Goal: Task Accomplishment & Management: Manage account settings

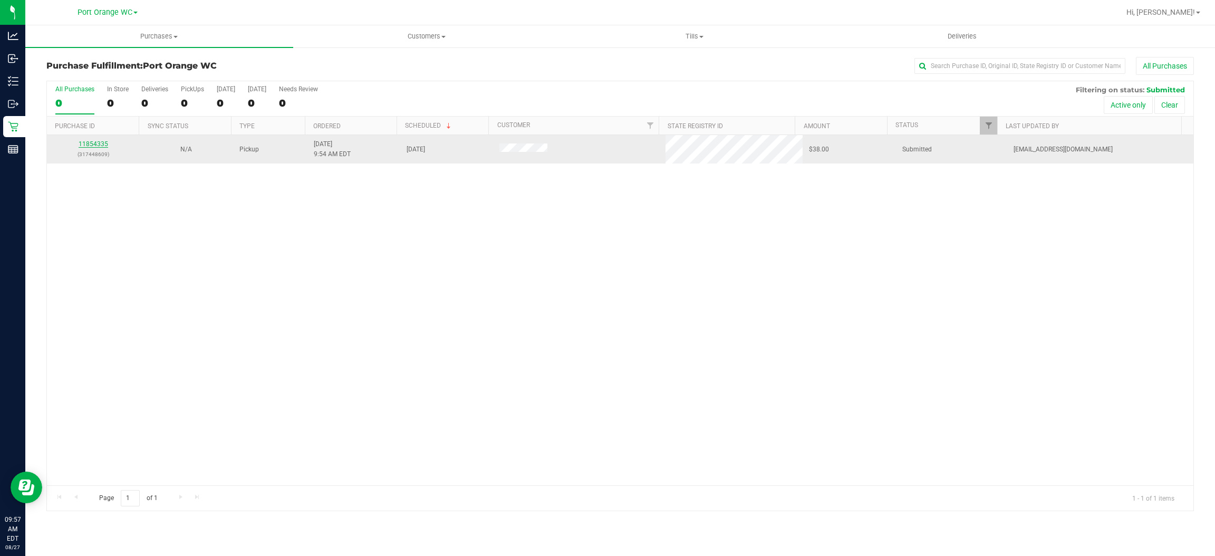
click at [94, 140] on link "11854335" at bounding box center [94, 143] width 30 height 7
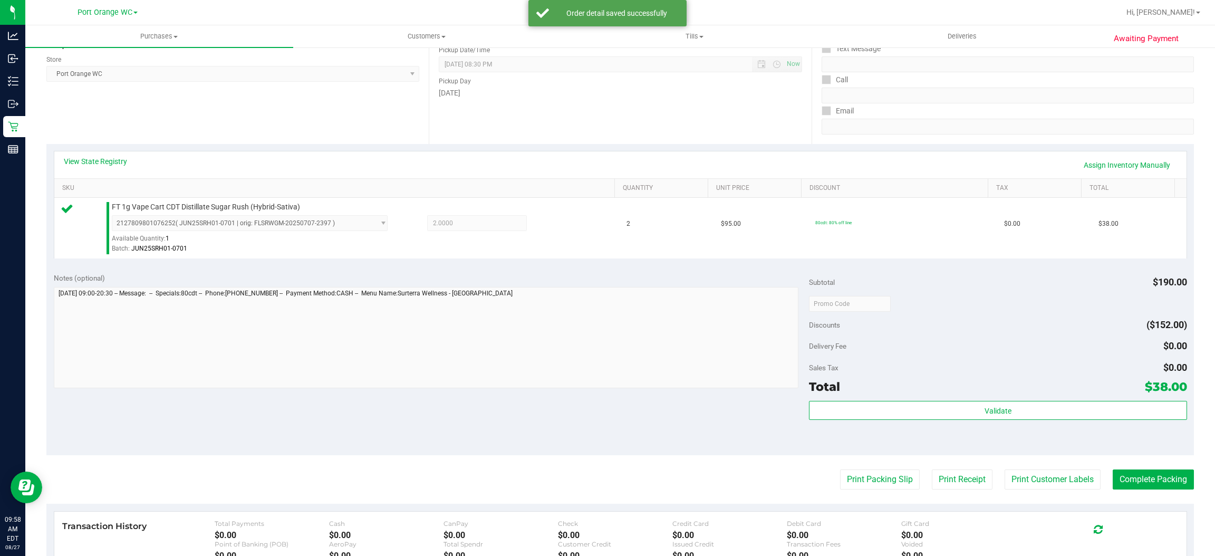
scroll to position [308, 0]
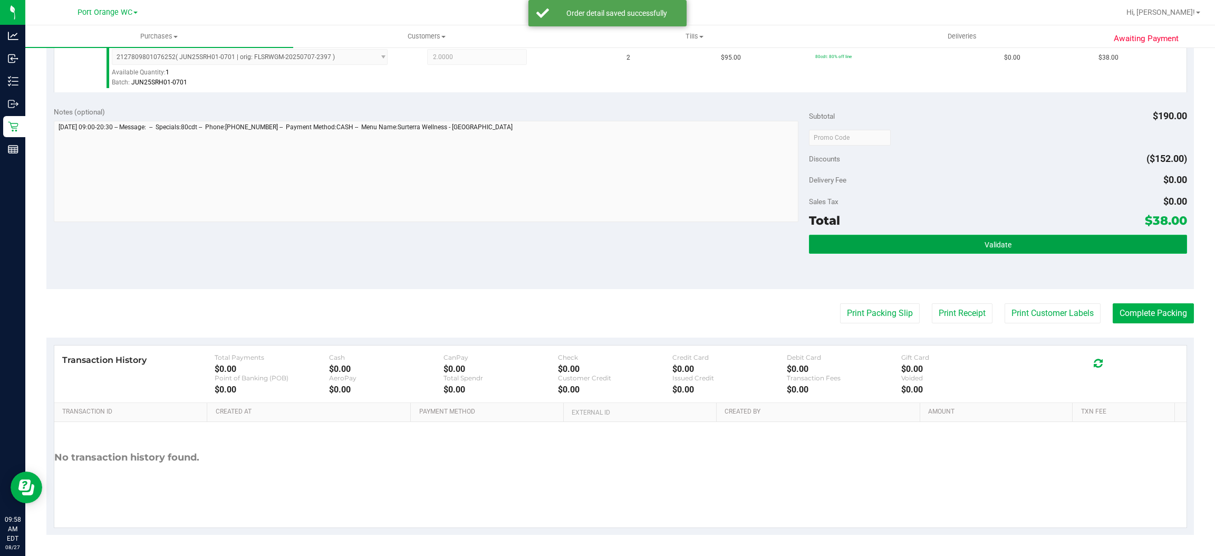
click at [874, 244] on button "Validate" at bounding box center [998, 244] width 378 height 19
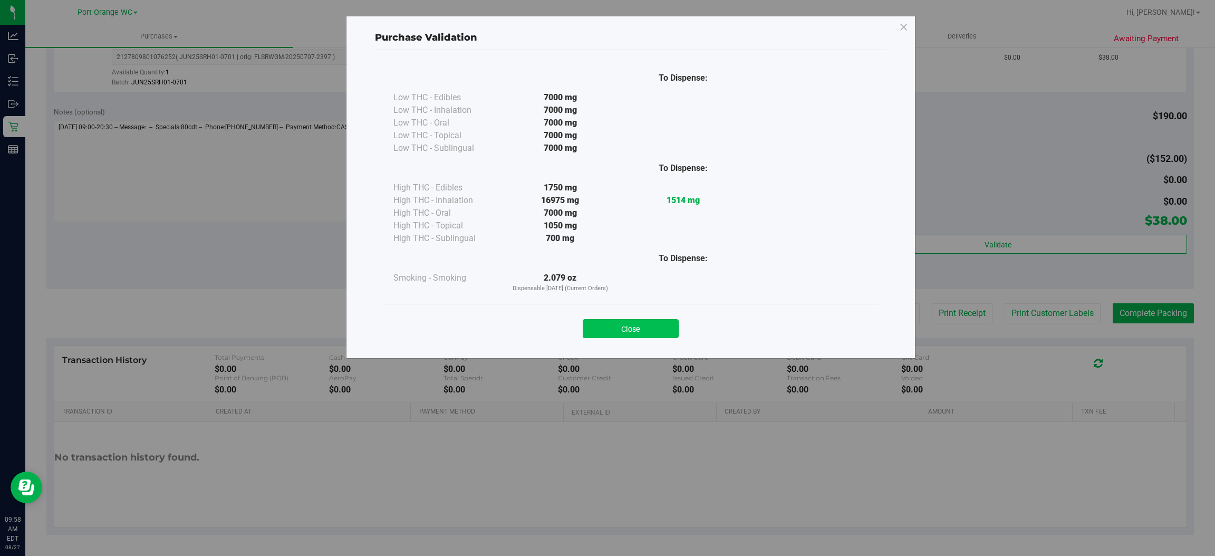
click at [622, 332] on button "Close" at bounding box center [631, 328] width 96 height 19
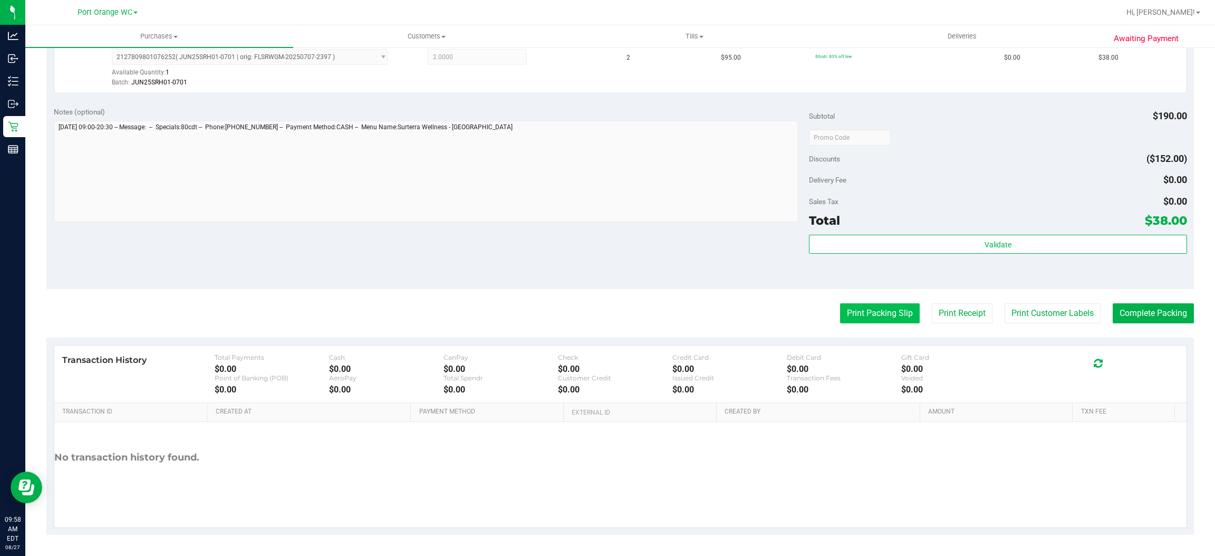
click at [846, 312] on button "Print Packing Slip" at bounding box center [880, 313] width 80 height 20
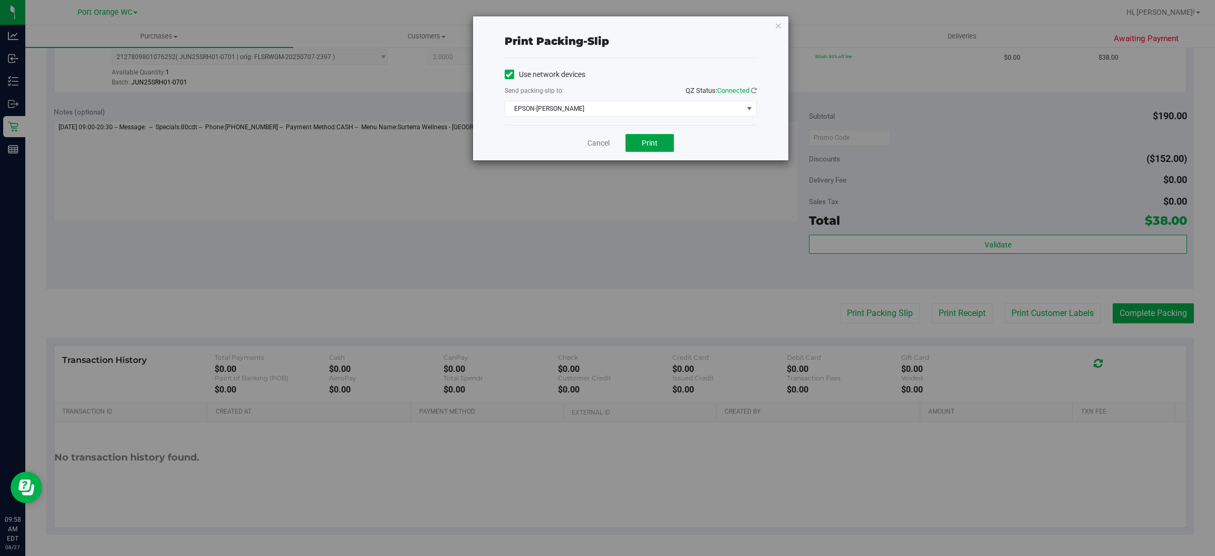
click at [650, 142] on span "Print" at bounding box center [650, 143] width 16 height 8
click at [586, 99] on div "Use network devices Send packing-slip to: QZ Status: Connected EPSON-[PERSON_NA…" at bounding box center [631, 91] width 252 height 50
click at [583, 103] on span "EPSON-[PERSON_NAME]" at bounding box center [624, 108] width 238 height 15
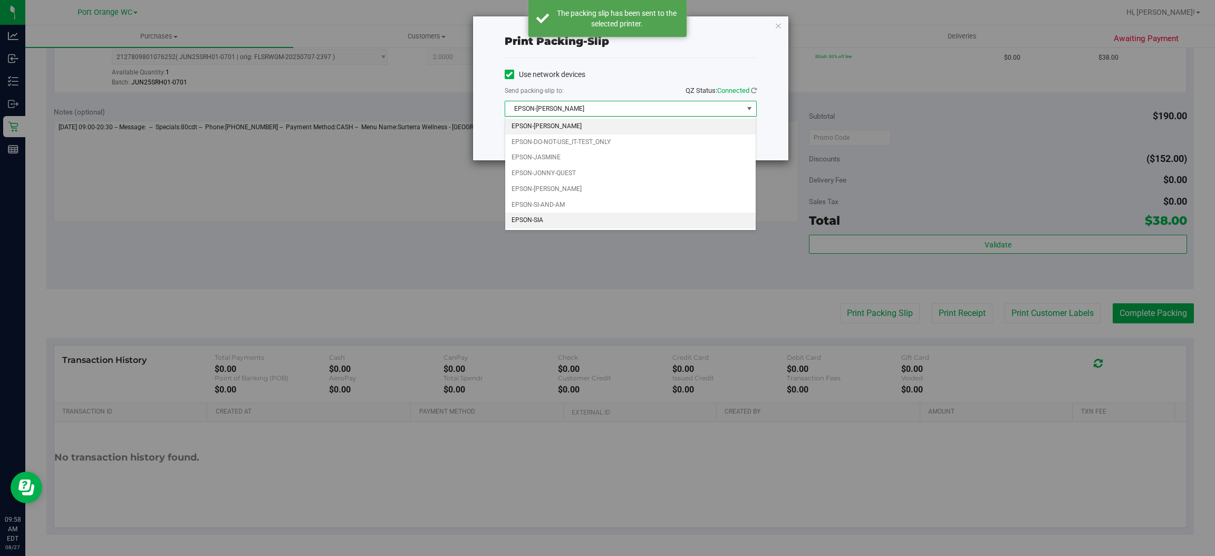
click at [527, 215] on li "EPSON-SIA" at bounding box center [630, 221] width 251 height 16
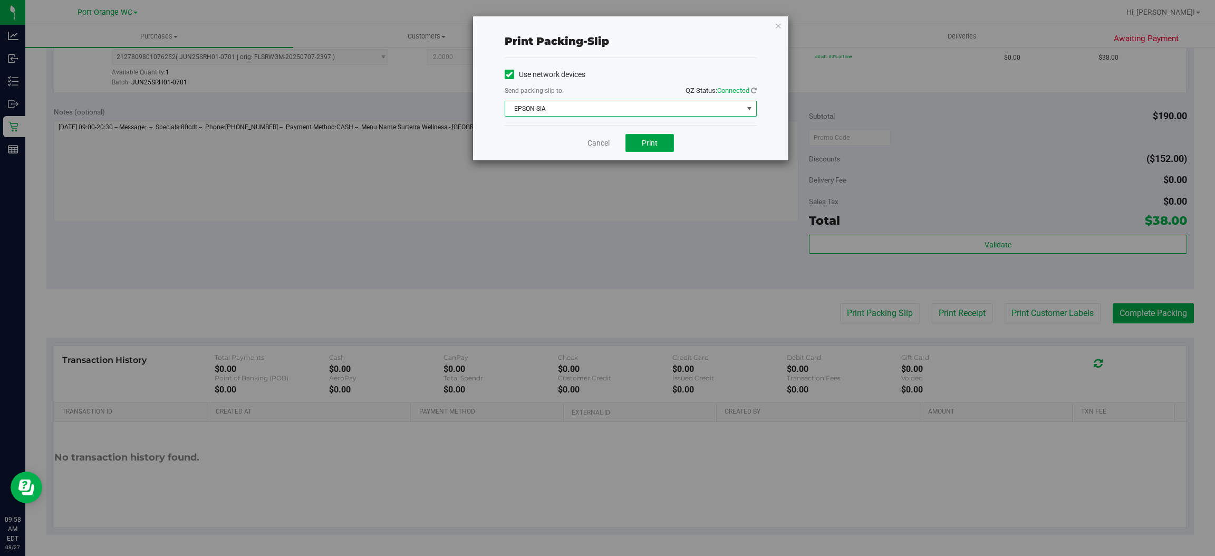
click at [655, 135] on button "Print" at bounding box center [650, 143] width 49 height 18
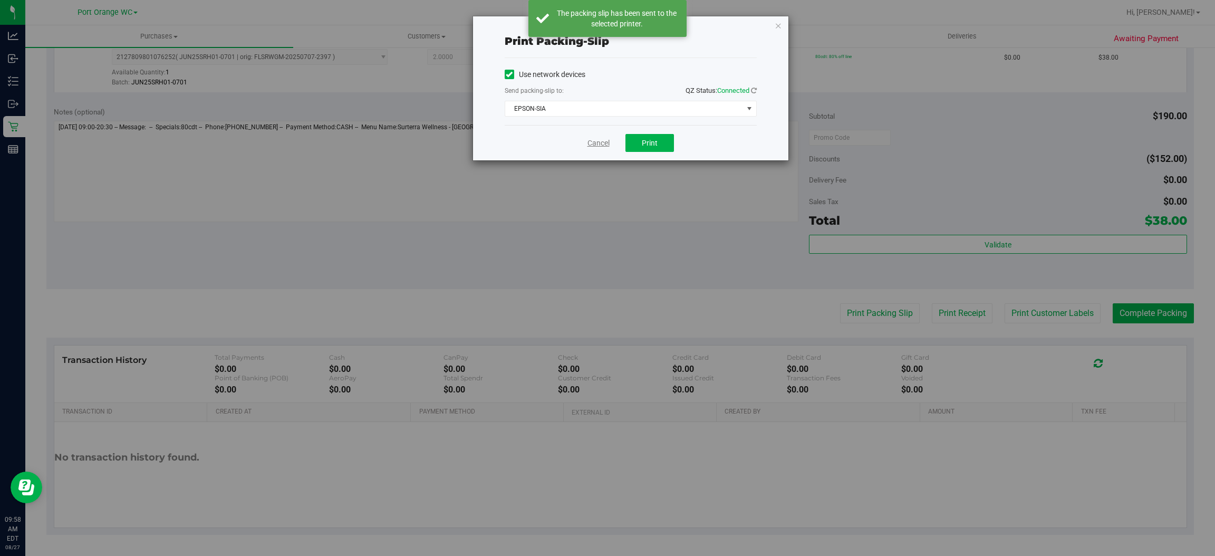
click at [597, 140] on link "Cancel" at bounding box center [599, 143] width 22 height 11
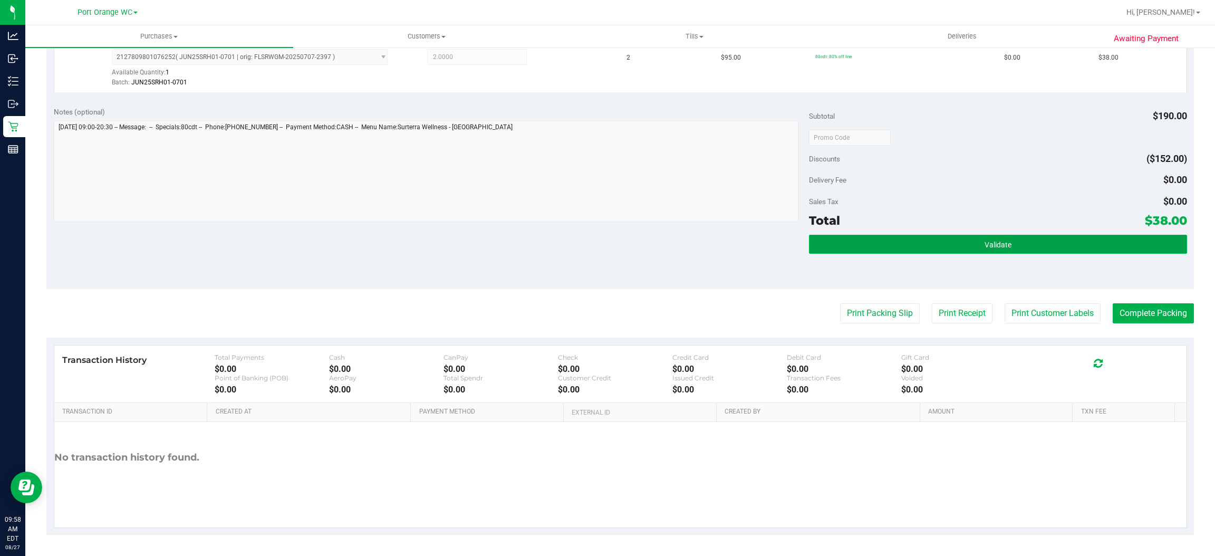
click at [996, 235] on button "Validate" at bounding box center [998, 244] width 378 height 19
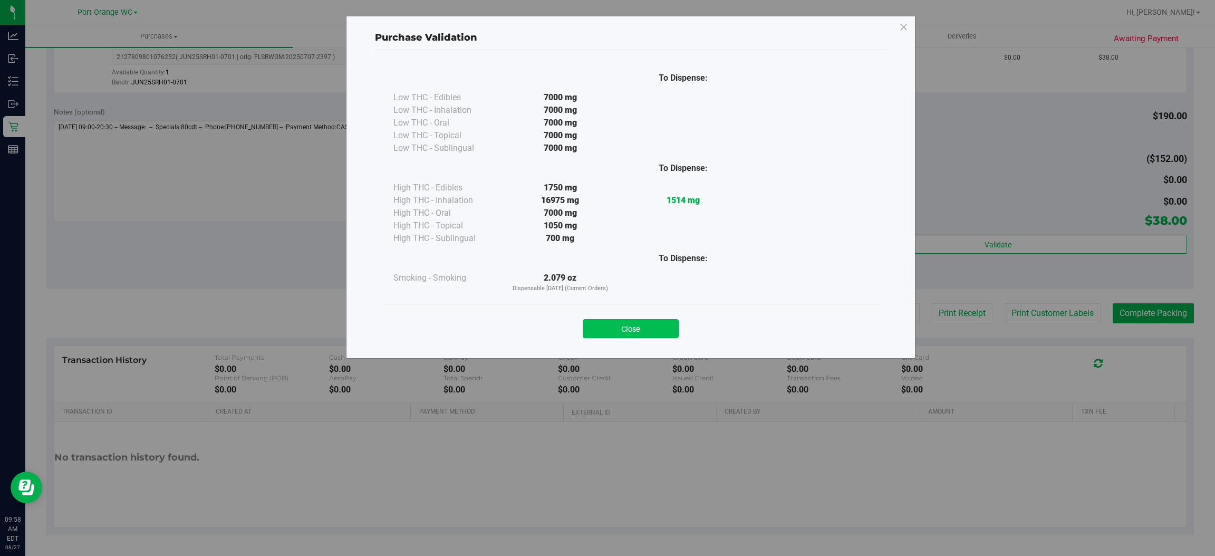
click at [627, 325] on button "Close" at bounding box center [631, 328] width 96 height 19
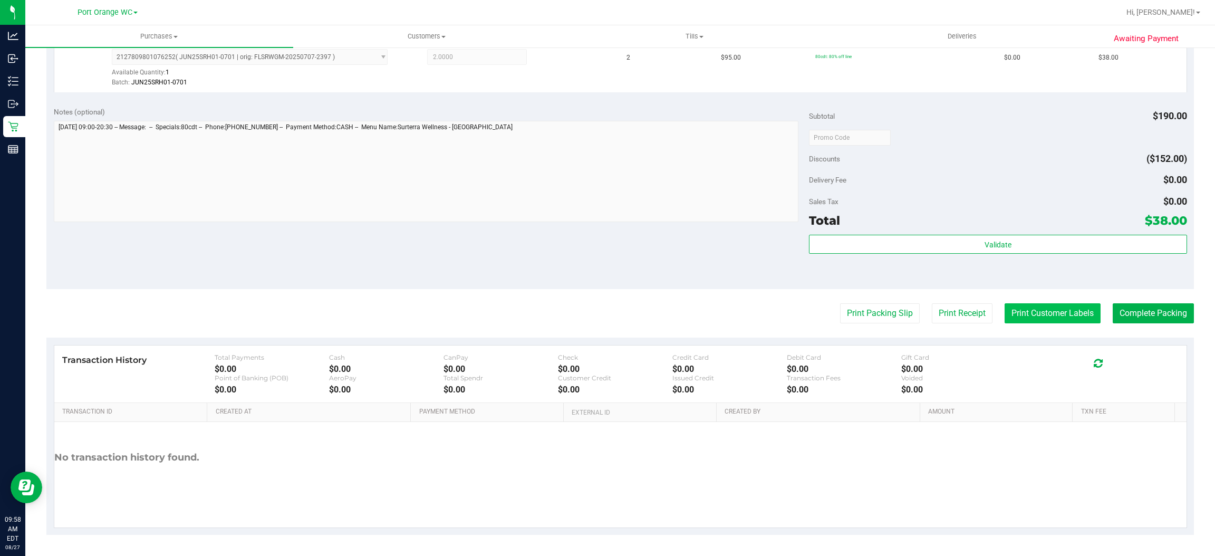
click at [1050, 312] on button "Print Customer Labels" at bounding box center [1053, 313] width 96 height 20
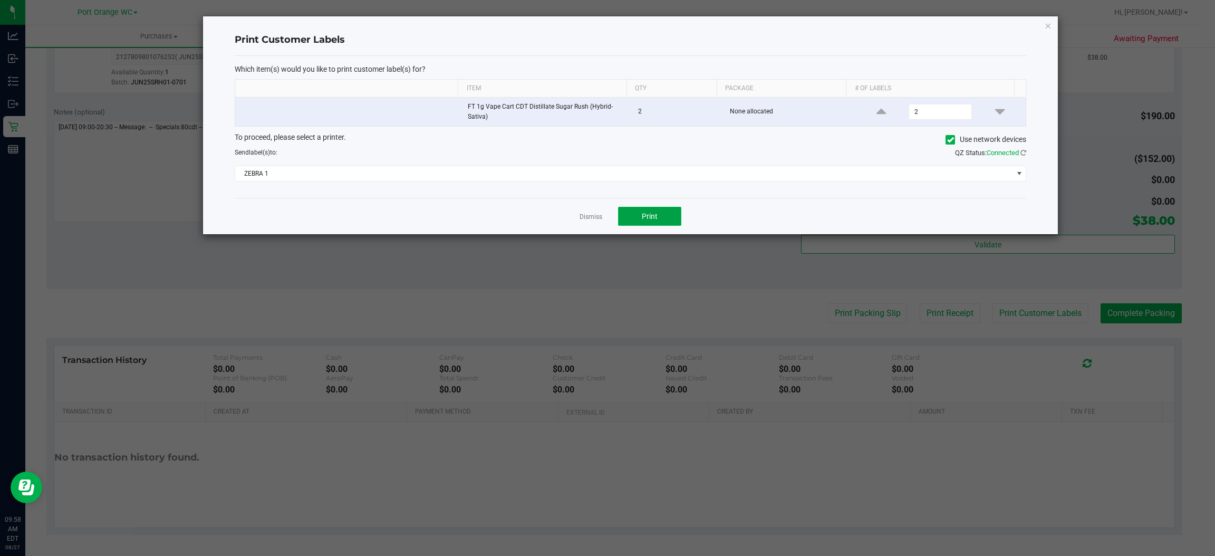
click at [666, 216] on button "Print" at bounding box center [649, 216] width 63 height 19
click at [507, 164] on div "To proceed, please select a printer. Use network devices Send label(s) to: QZ S…" at bounding box center [631, 157] width 792 height 50
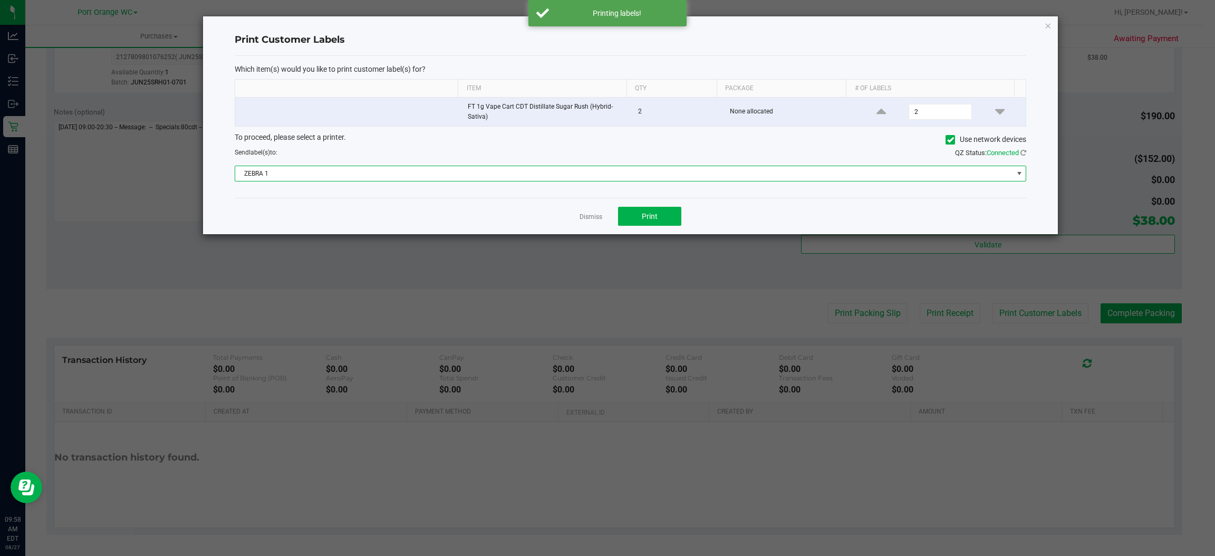
click at [506, 167] on span "ZEBRA 1" at bounding box center [623, 173] width 777 height 15
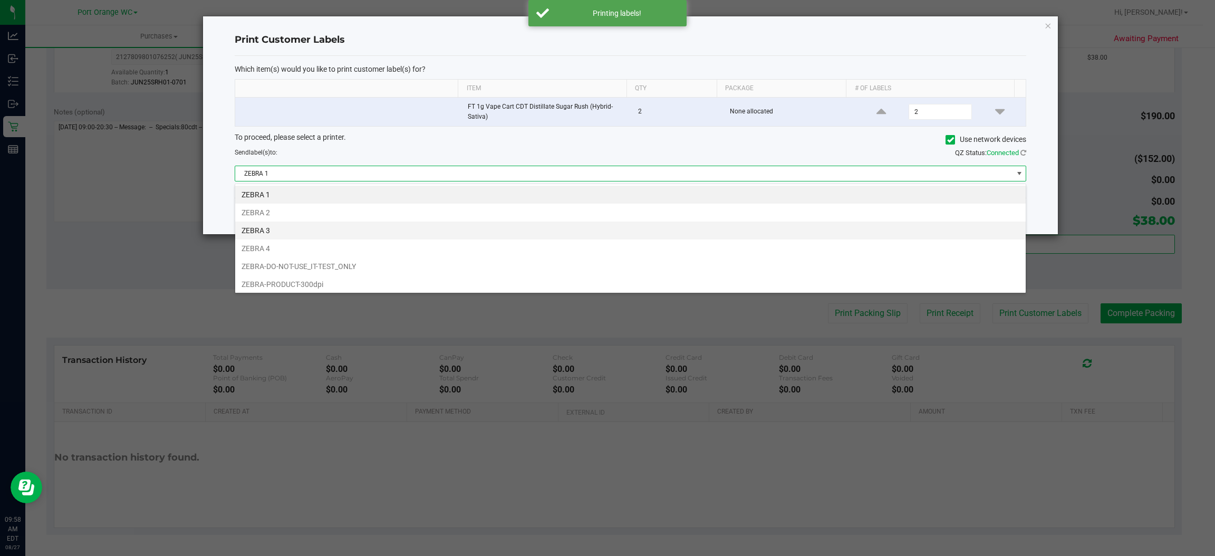
scroll to position [16, 792]
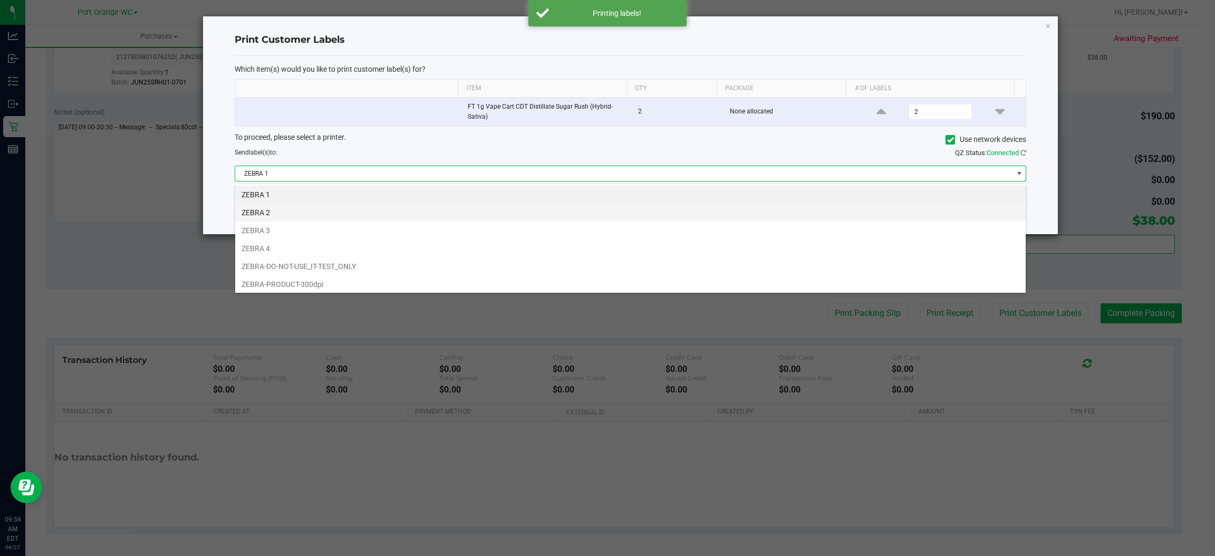
click at [274, 208] on li "ZEBRA 2" at bounding box center [630, 213] width 791 height 18
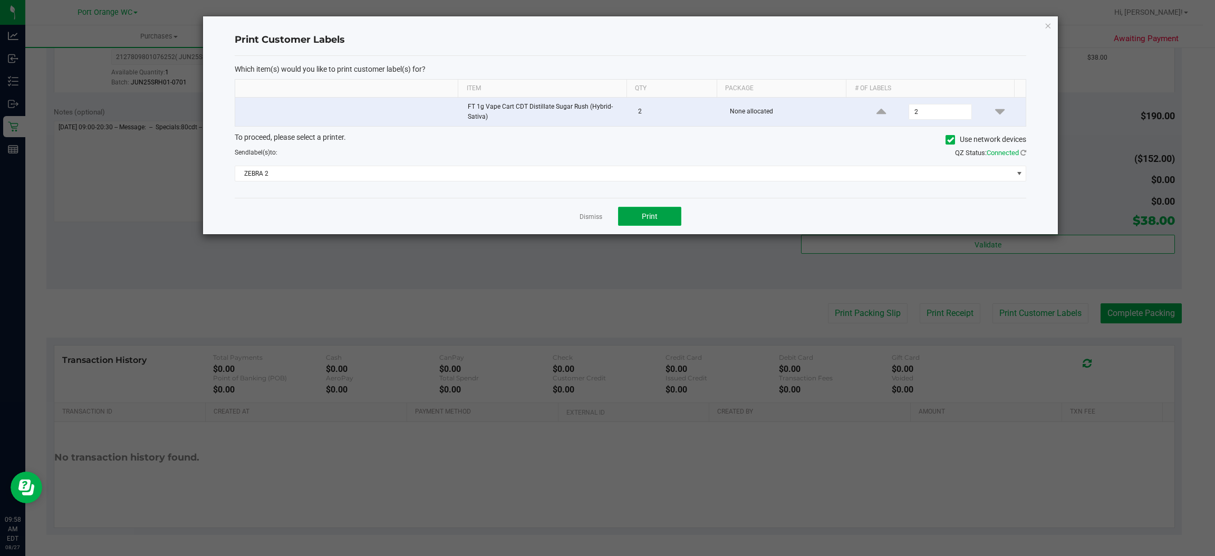
click at [653, 226] on button "Print" at bounding box center [649, 216] width 63 height 19
click at [584, 219] on link "Dismiss" at bounding box center [591, 217] width 23 height 9
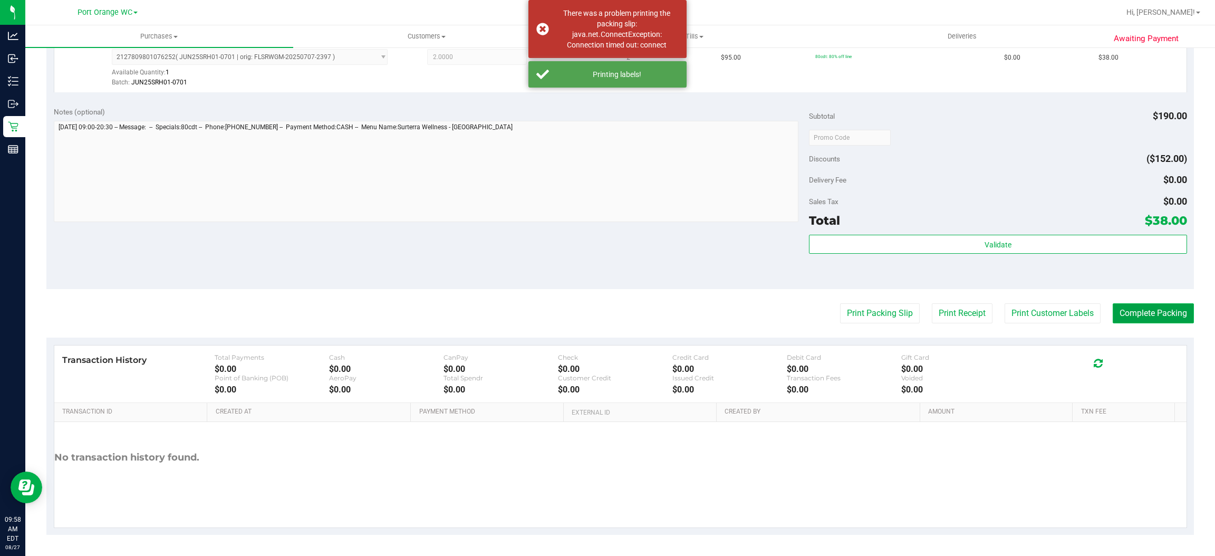
click at [1145, 315] on button "Complete Packing" at bounding box center [1153, 313] width 81 height 20
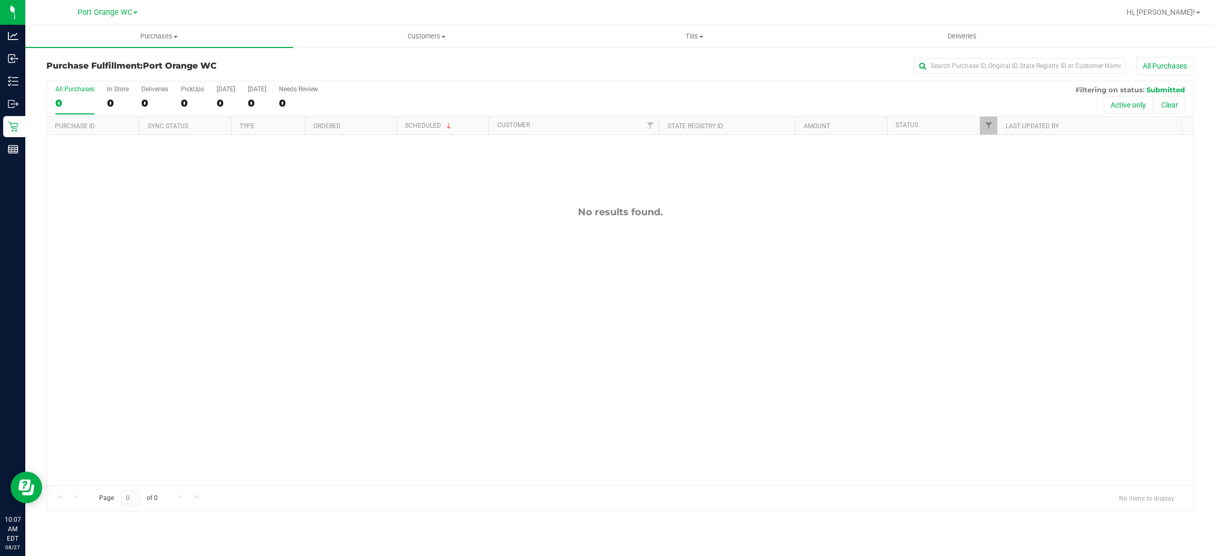
click at [296, 199] on div "No results found." at bounding box center [620, 345] width 1147 height 421
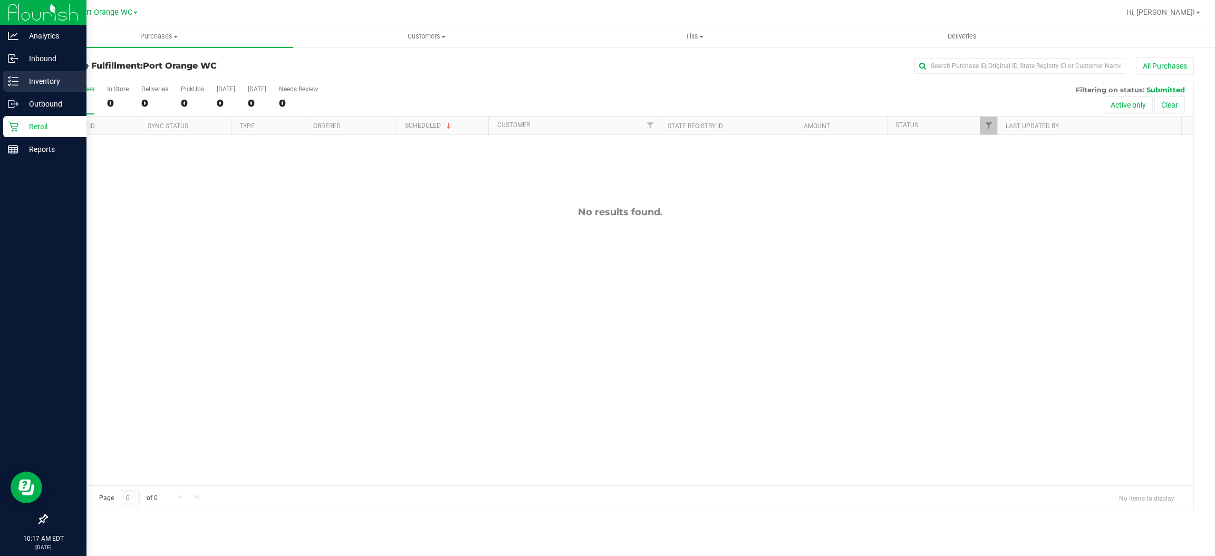
click at [44, 79] on p "Inventory" at bounding box center [49, 81] width 63 height 13
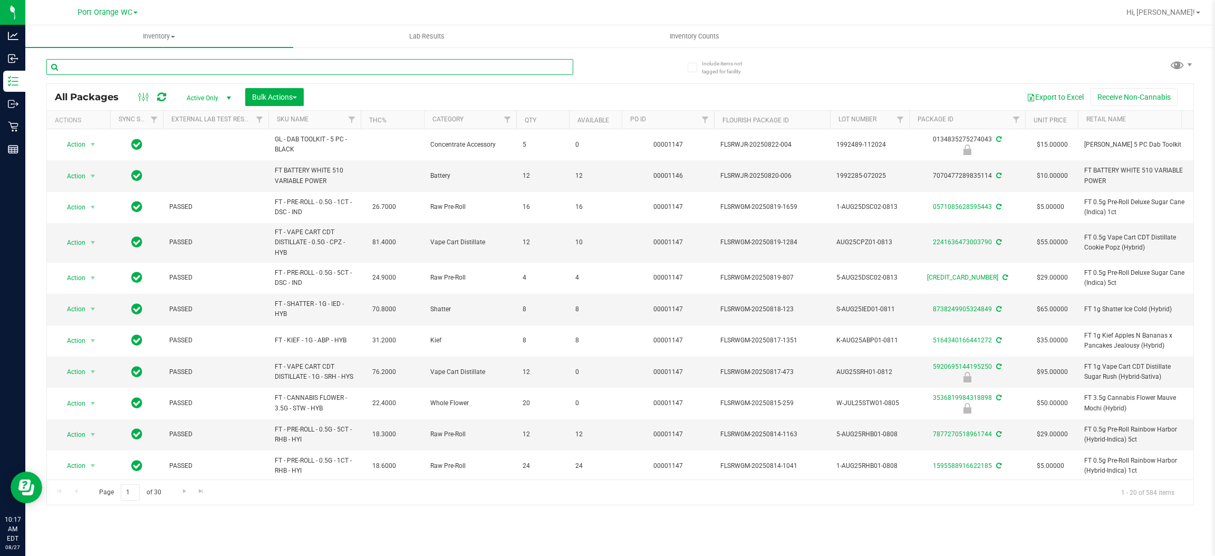
click at [178, 65] on input "text" at bounding box center [309, 67] width 527 height 16
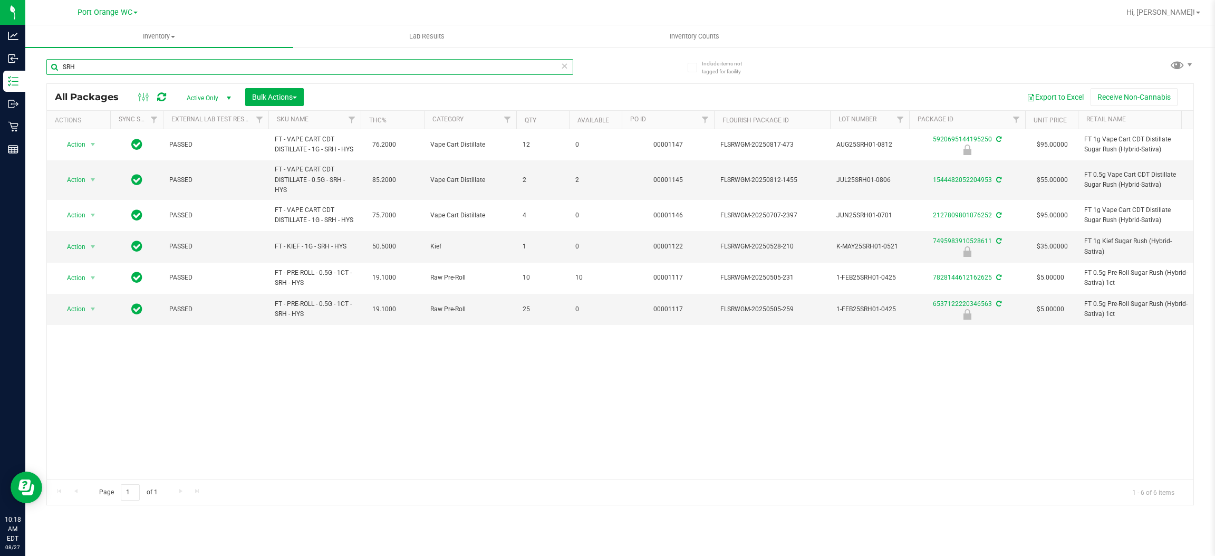
click at [162, 70] on input "SRH" at bounding box center [309, 67] width 527 height 16
type input "5920695144195250"
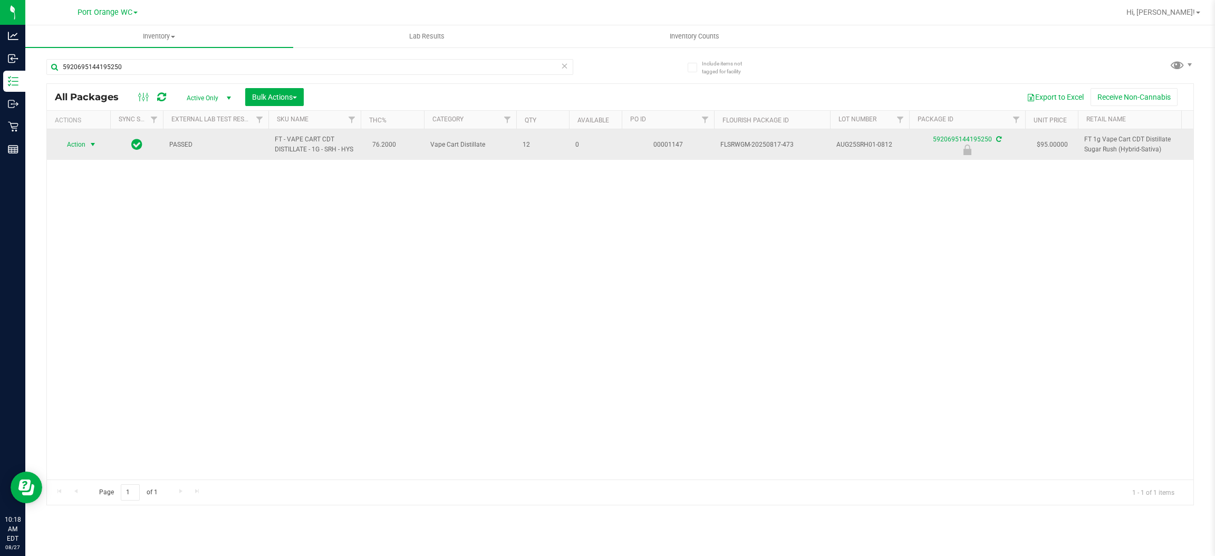
click at [81, 150] on span "Action" at bounding box center [71, 144] width 28 height 15
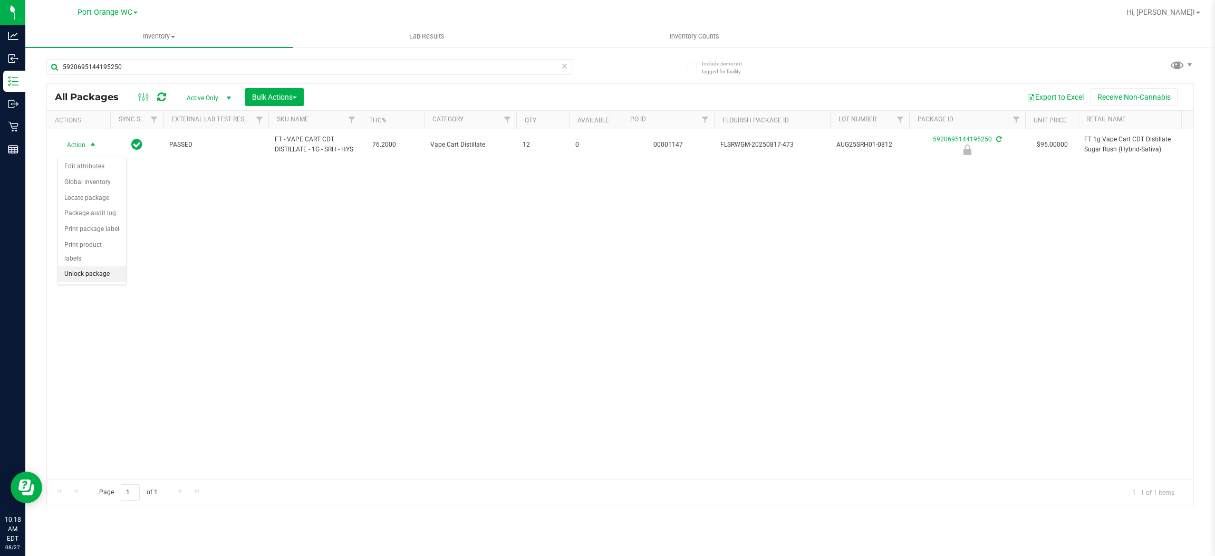
click at [93, 266] on li "Unlock package" at bounding box center [92, 274] width 68 height 16
click at [366, 293] on div "Action Action Adjust qty Create package Edit attributes Global inventory Locate…" at bounding box center [620, 304] width 1147 height 350
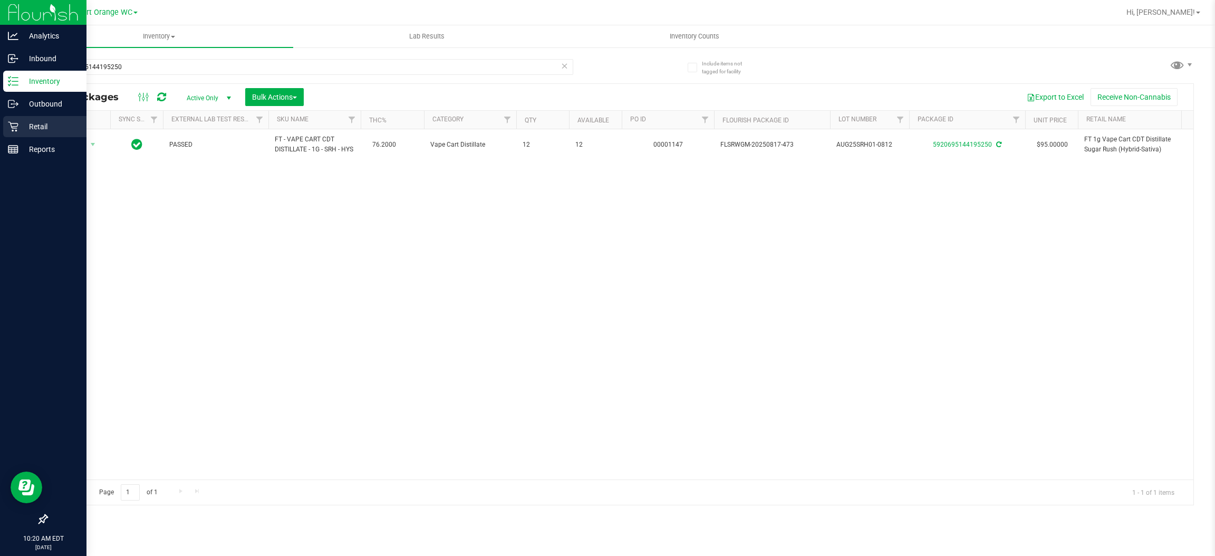
click at [40, 124] on p "Retail" at bounding box center [49, 126] width 63 height 13
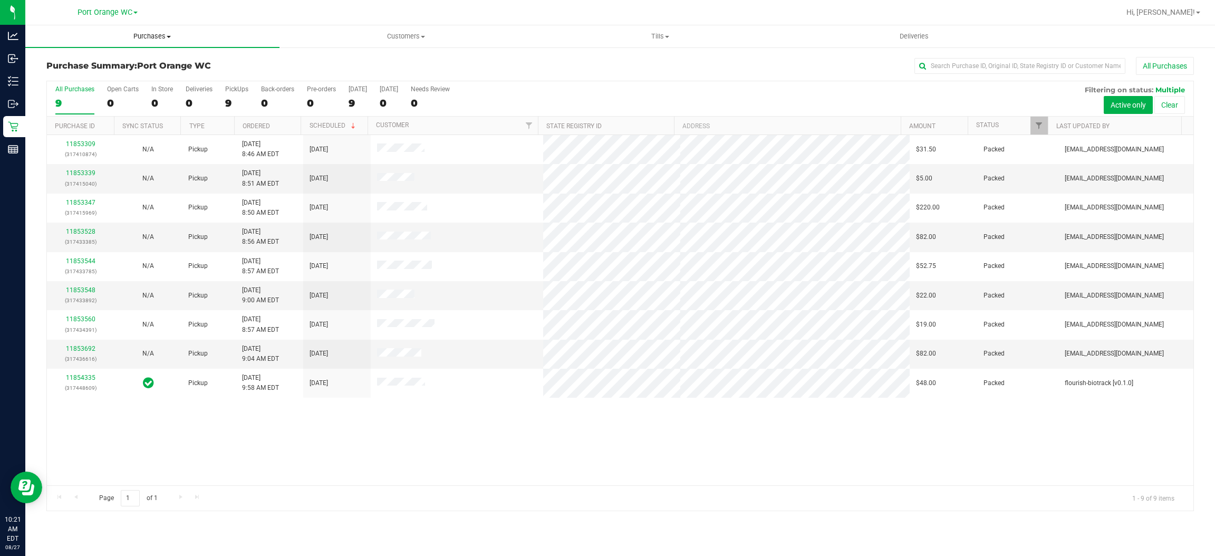
click at [140, 32] on span "Purchases" at bounding box center [152, 36] width 254 height 9
click at [52, 74] on span "Fulfillment" at bounding box center [57, 76] width 65 height 9
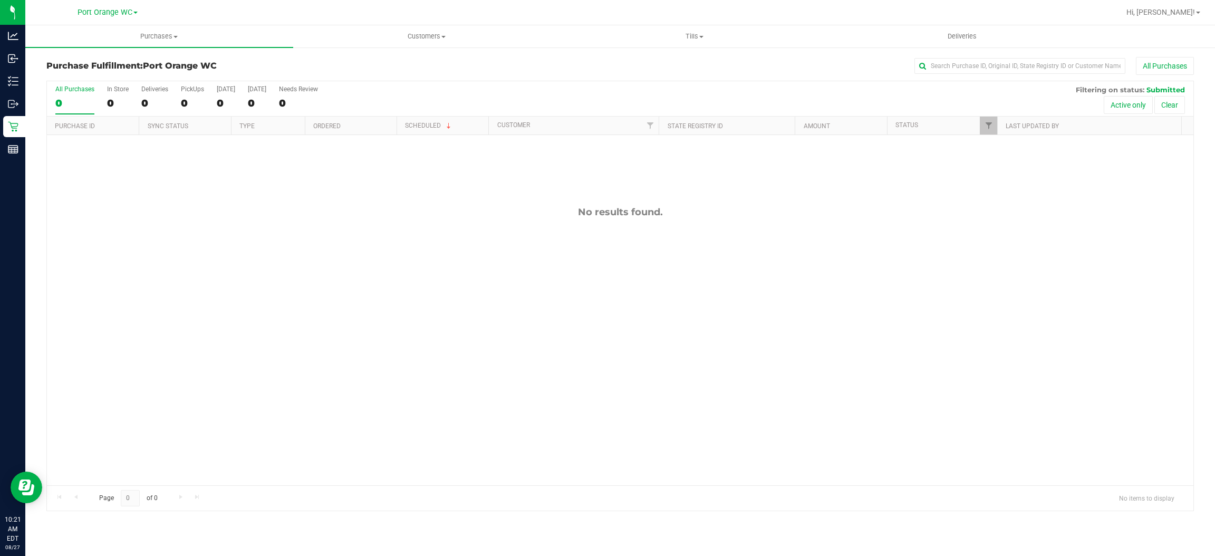
click at [562, 286] on div "No results found." at bounding box center [620, 345] width 1147 height 421
click at [512, 350] on div "11854736 (317455800) N/A Pickup [DATE] 10:39 AM EDT 8/27/2025 $130.00 Submitted…" at bounding box center [620, 310] width 1147 height 350
drag, startPoint x: 561, startPoint y: 496, endPoint x: 574, endPoint y: 416, distance: 81.3
click at [587, 410] on div "All Purchases 0 In Store 0 Deliveries 0 PickUps 0 [DATE] 0 [DATE] 0 Needs Revie…" at bounding box center [620, 296] width 1148 height 430
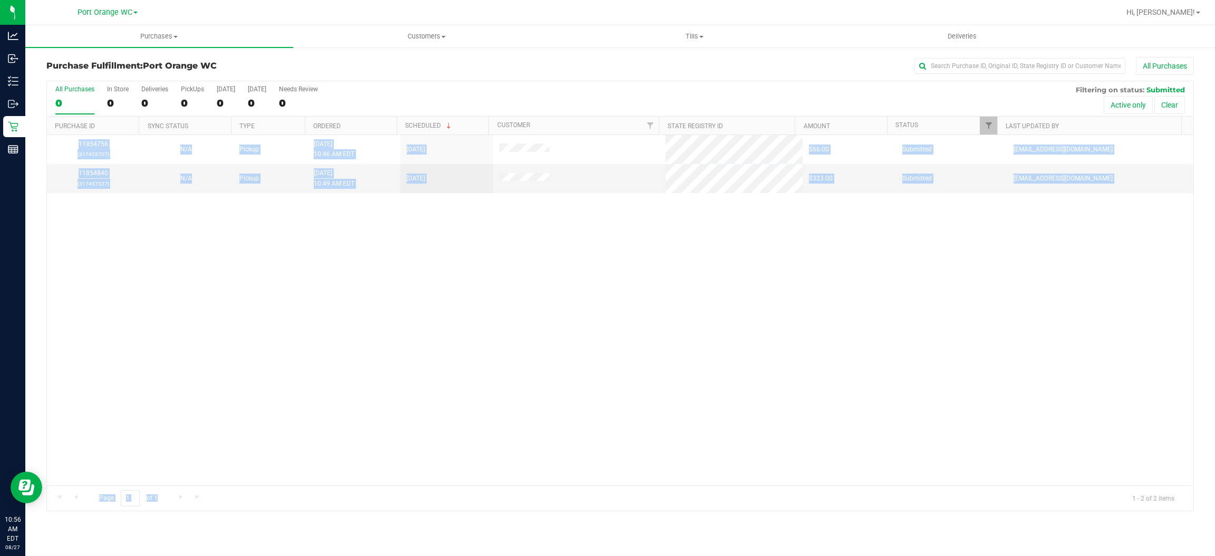
click at [298, 310] on div "11854756 (317455707) N/A Pickup [DATE] 10:46 AM EDT 8/27/2025 $66.00 Submitted …" at bounding box center [620, 310] width 1147 height 350
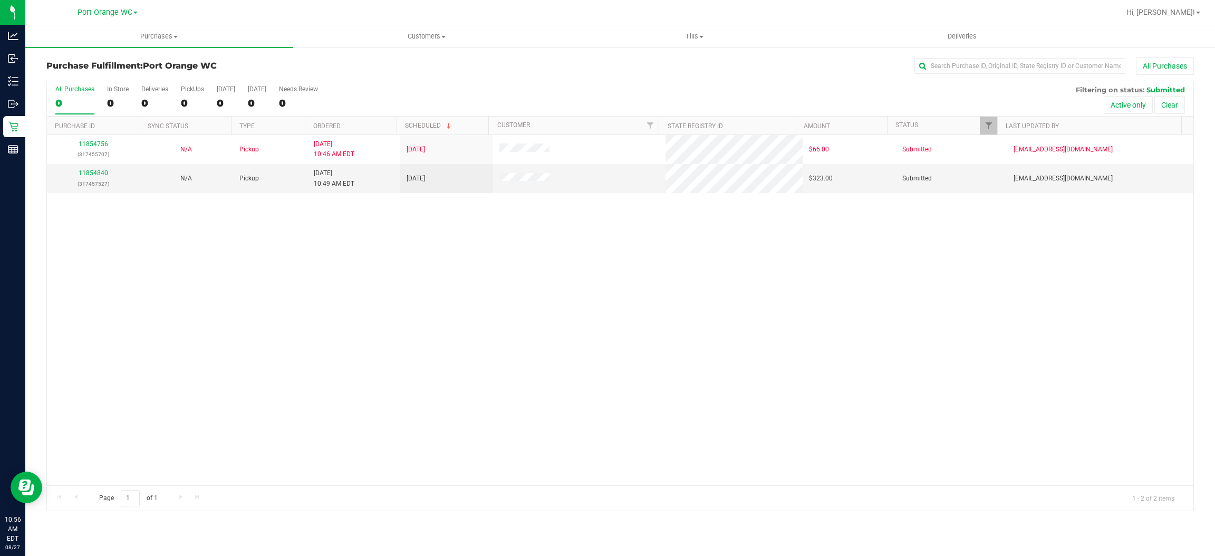
click at [572, 61] on div "All Purchases" at bounding box center [811, 66] width 765 height 18
click at [99, 169] on div "11854840 (317457527)" at bounding box center [93, 178] width 80 height 20
click at [97, 175] on link "11854840" at bounding box center [94, 172] width 30 height 7
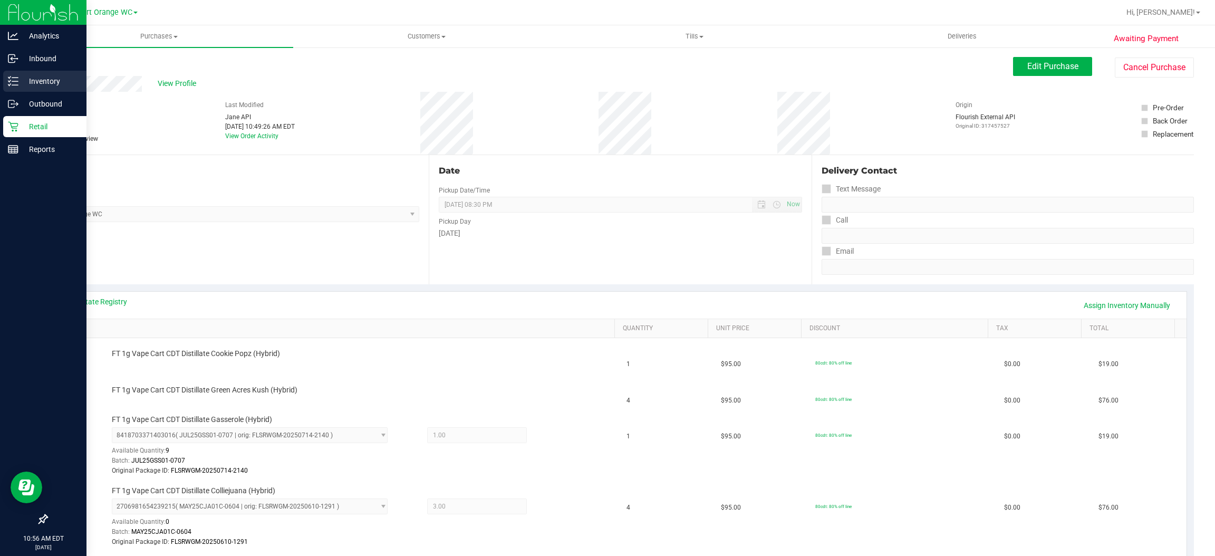
click at [46, 72] on div "Inventory" at bounding box center [44, 81] width 83 height 21
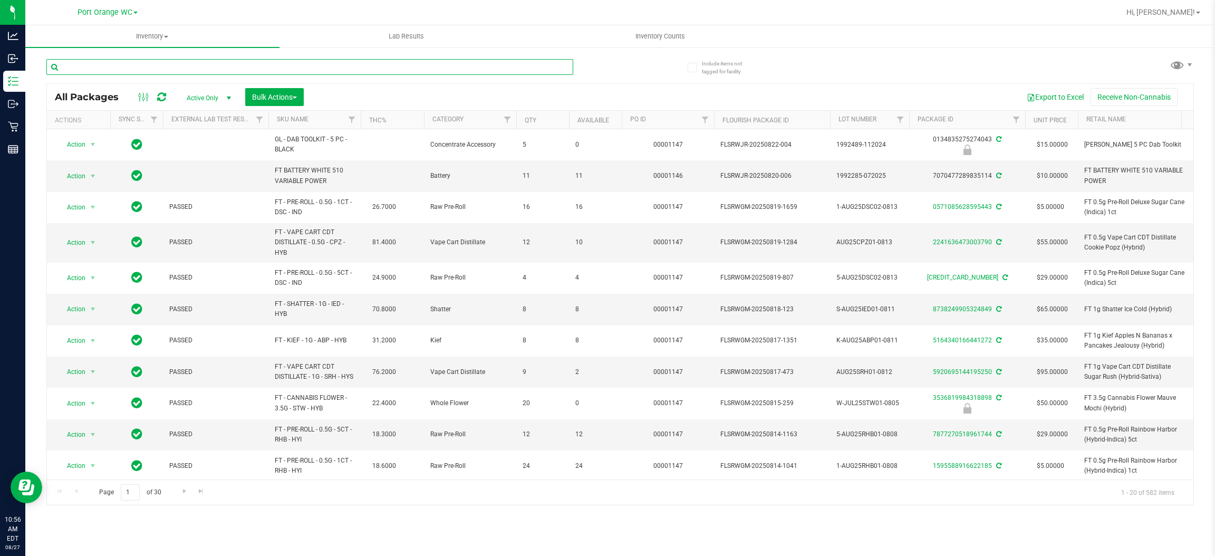
click at [248, 66] on input "text" at bounding box center [309, 67] width 527 height 16
type input "7118289916279695"
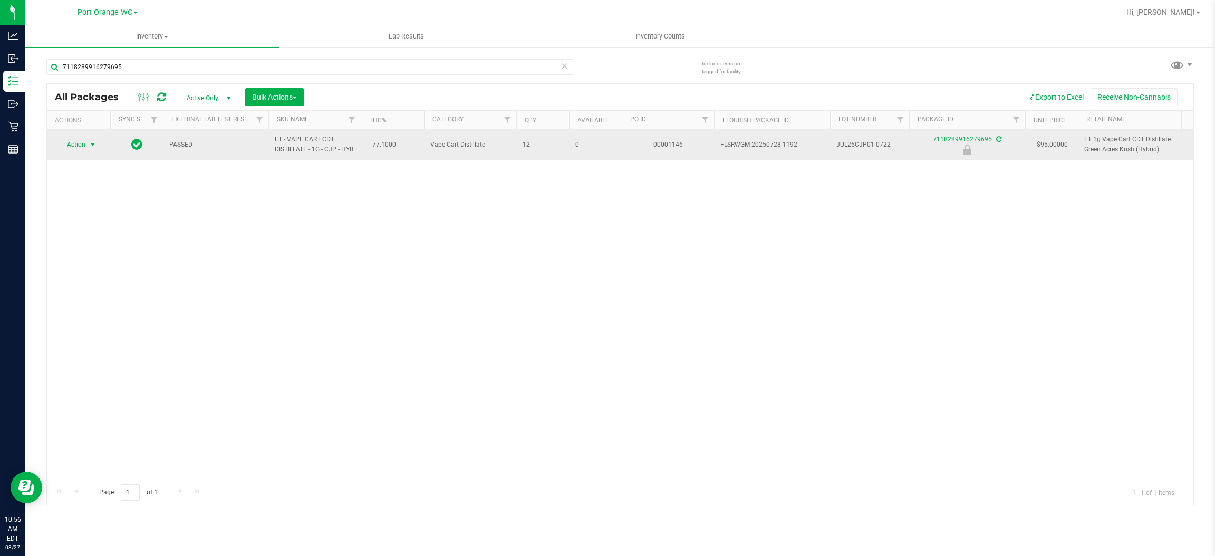
click at [76, 148] on span "Action" at bounding box center [71, 144] width 28 height 15
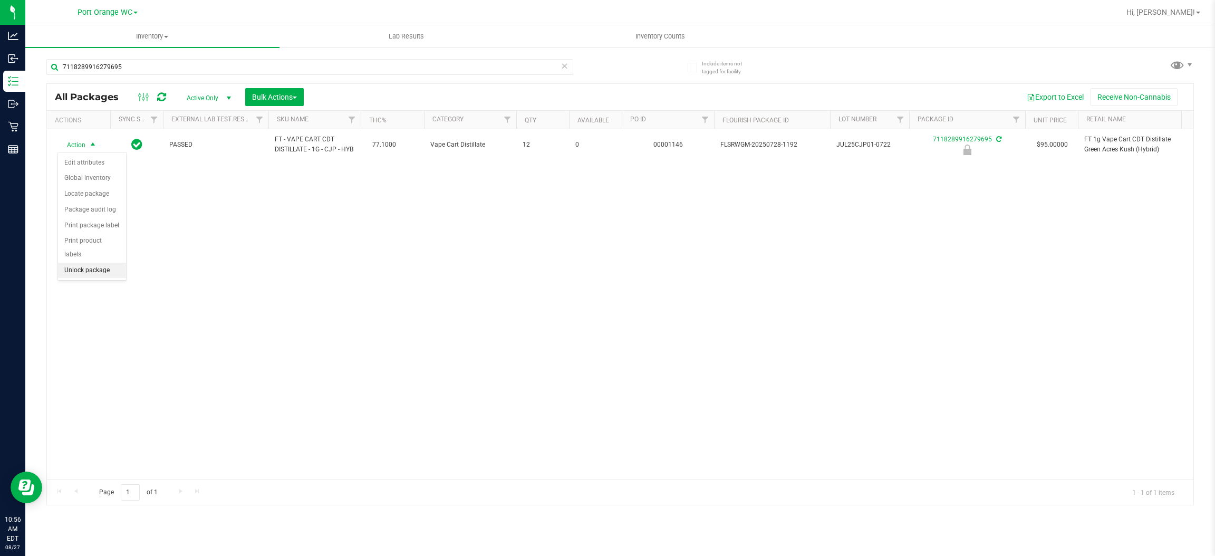
click at [82, 263] on li "Unlock package" at bounding box center [92, 271] width 68 height 16
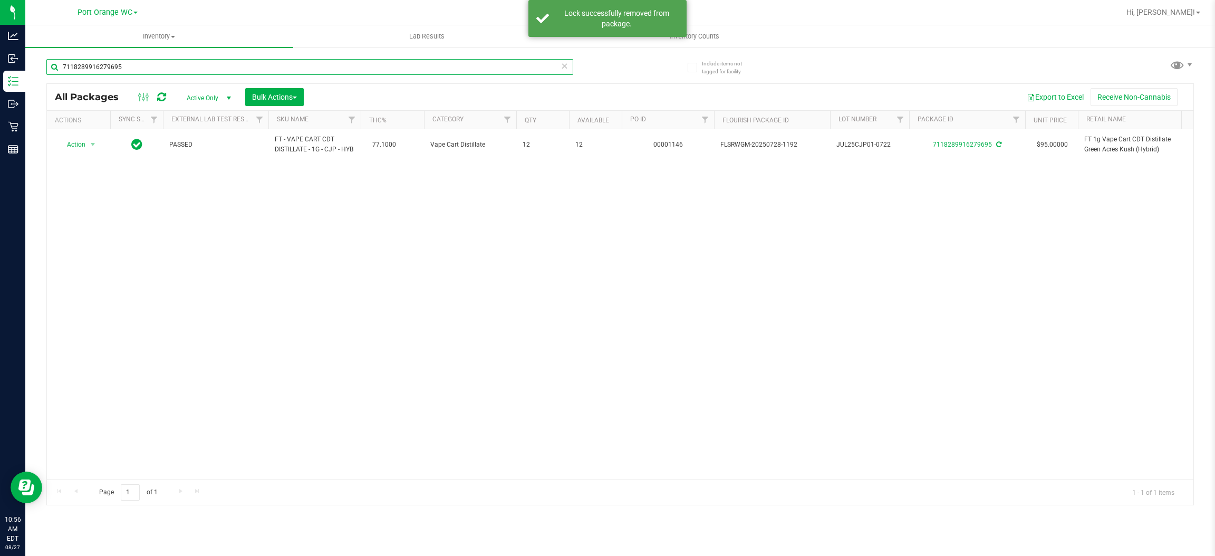
drag, startPoint x: 164, startPoint y: 53, endPoint x: 160, endPoint y: 66, distance: 13.6
click at [160, 66] on input "7118289916279695" at bounding box center [309, 67] width 527 height 16
click at [160, 65] on input "7118289916279695" at bounding box center [309, 67] width 527 height 16
type input "0593146148620890"
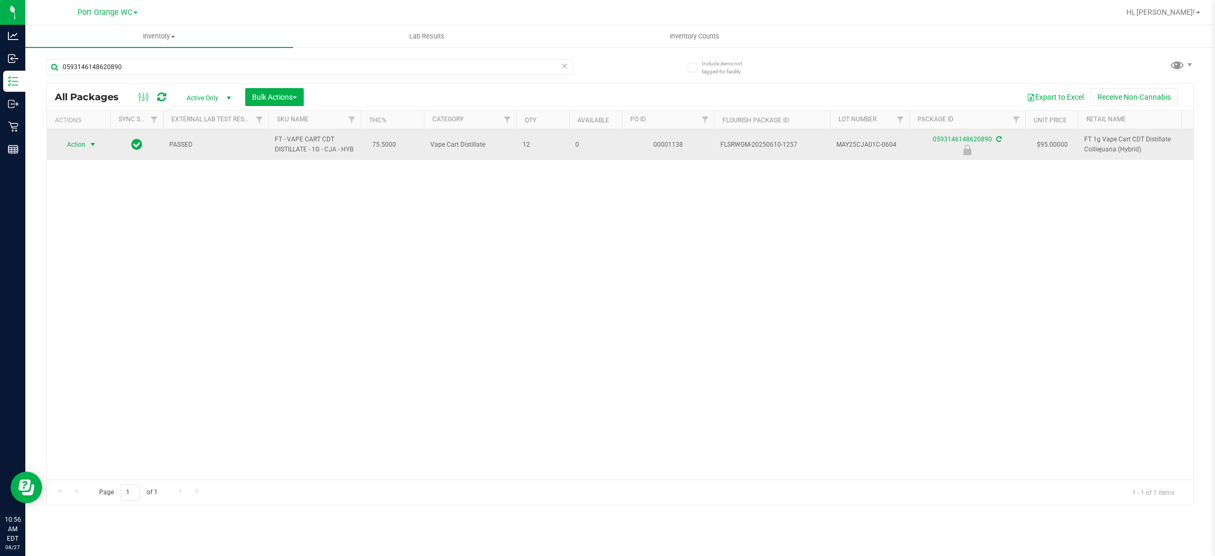
click at [81, 143] on span "Action" at bounding box center [71, 144] width 28 height 15
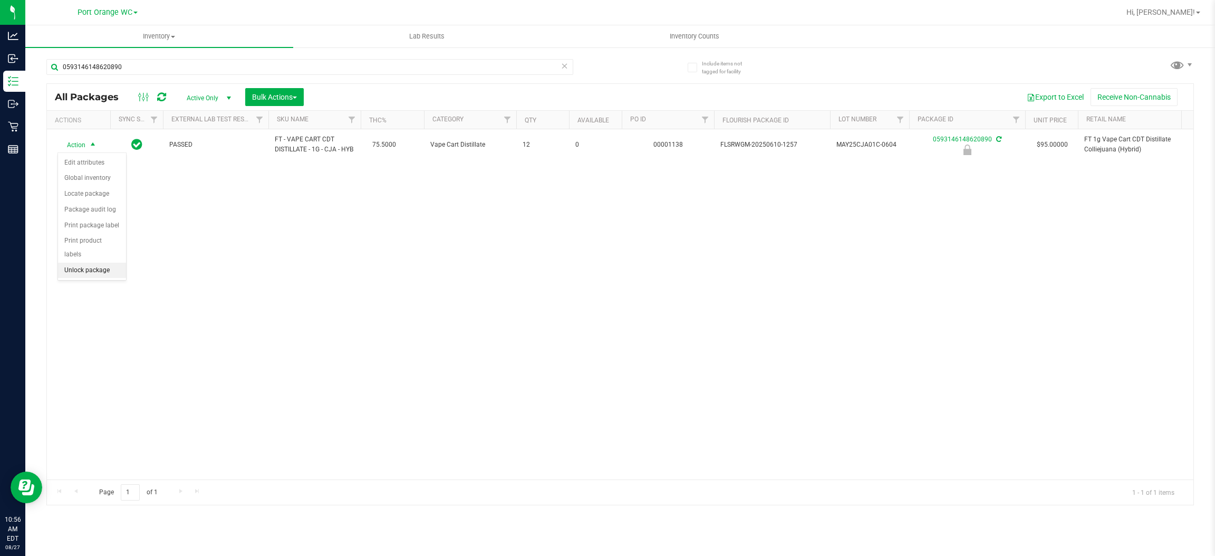
click at [85, 263] on li "Unlock package" at bounding box center [92, 271] width 68 height 16
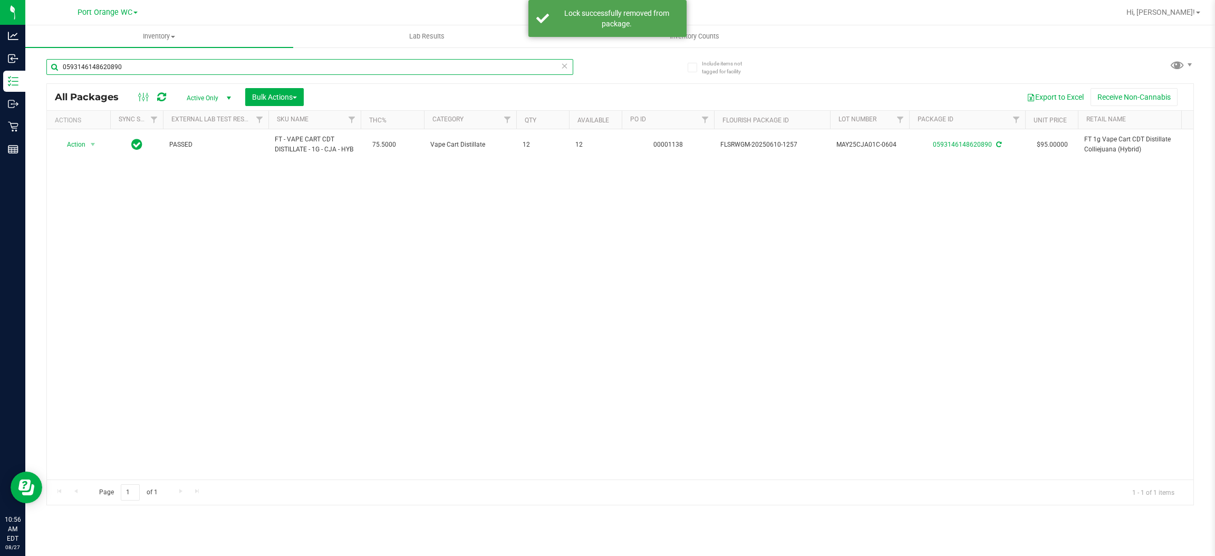
click at [140, 68] on input "0593146148620890" at bounding box center [309, 67] width 527 height 16
type input "1254904548539391"
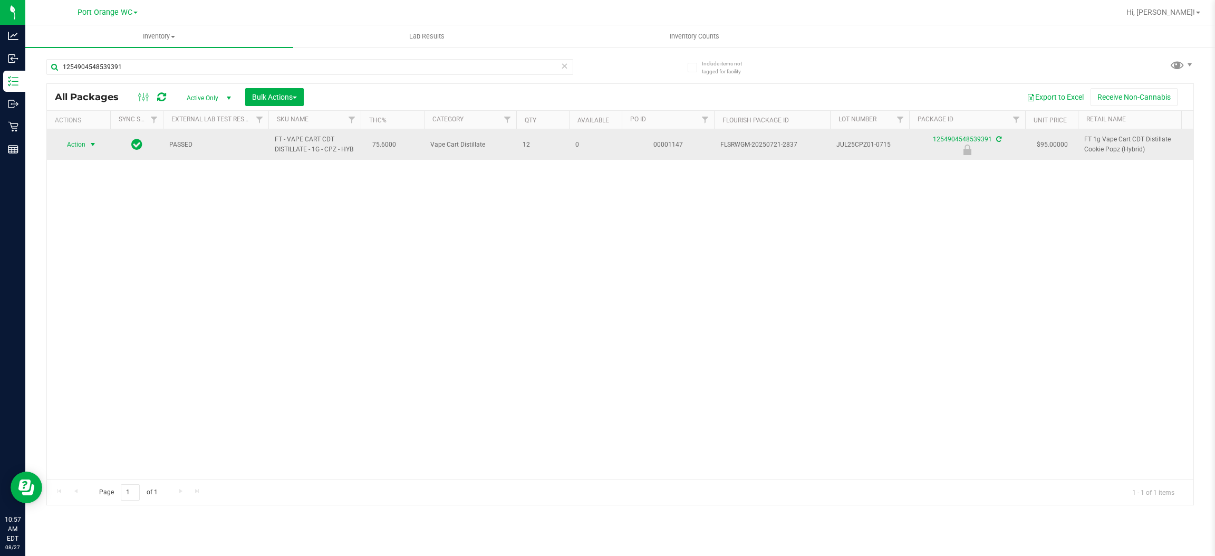
click at [76, 145] on span "Action" at bounding box center [71, 144] width 28 height 15
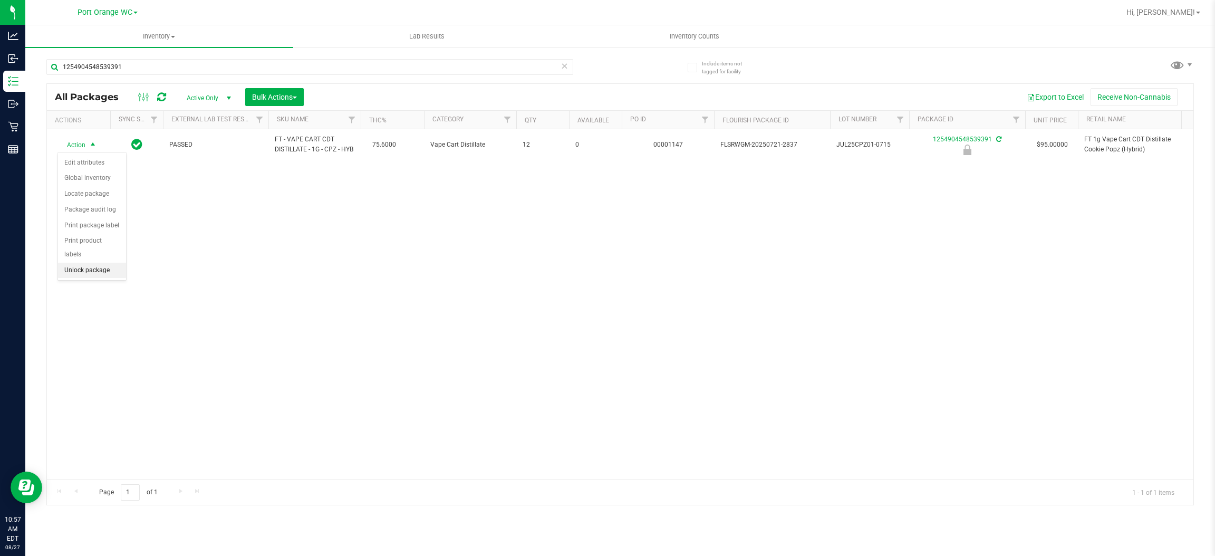
click at [86, 263] on li "Unlock package" at bounding box center [92, 271] width 68 height 16
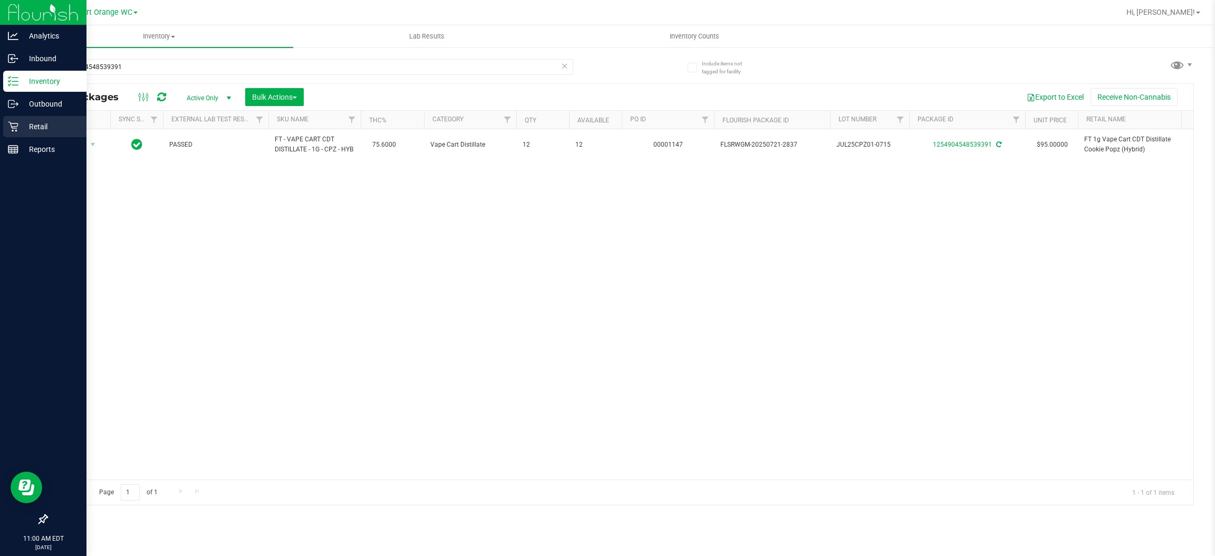
click at [34, 128] on p "Retail" at bounding box center [49, 126] width 63 height 13
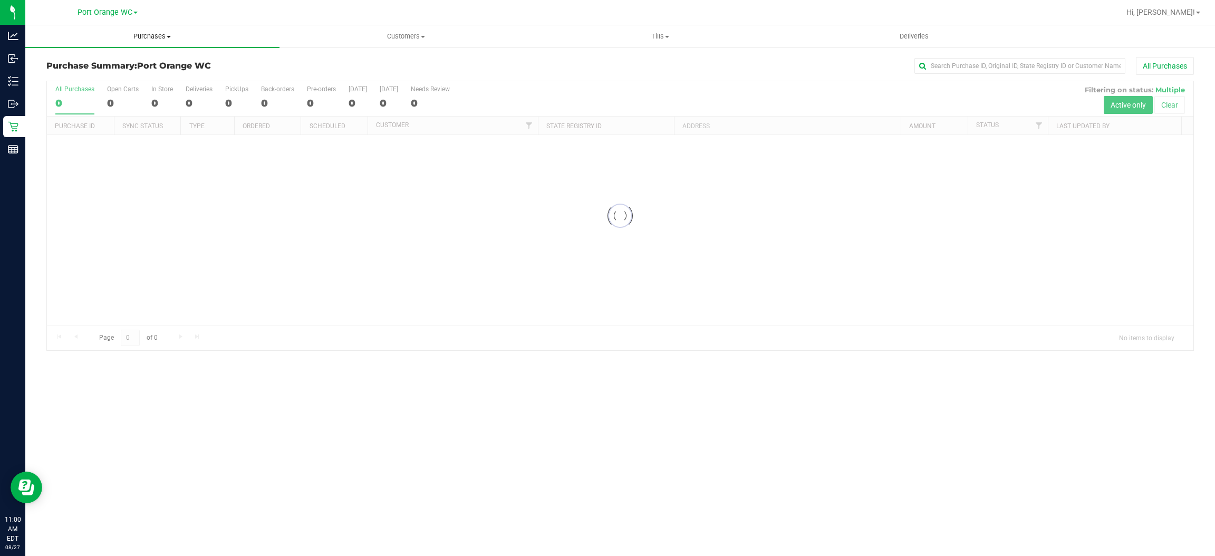
click at [145, 31] on uib-tab-heading "Purchases Summary of purchases Fulfillment All purchases" at bounding box center [152, 36] width 254 height 22
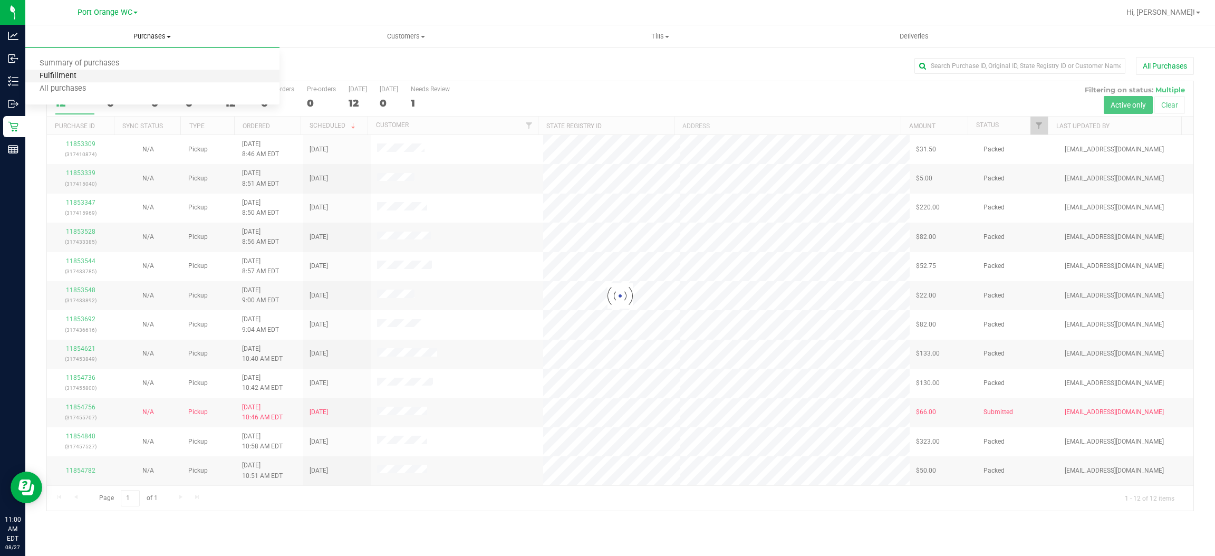
click at [71, 75] on span "Fulfillment" at bounding box center [57, 76] width 65 height 9
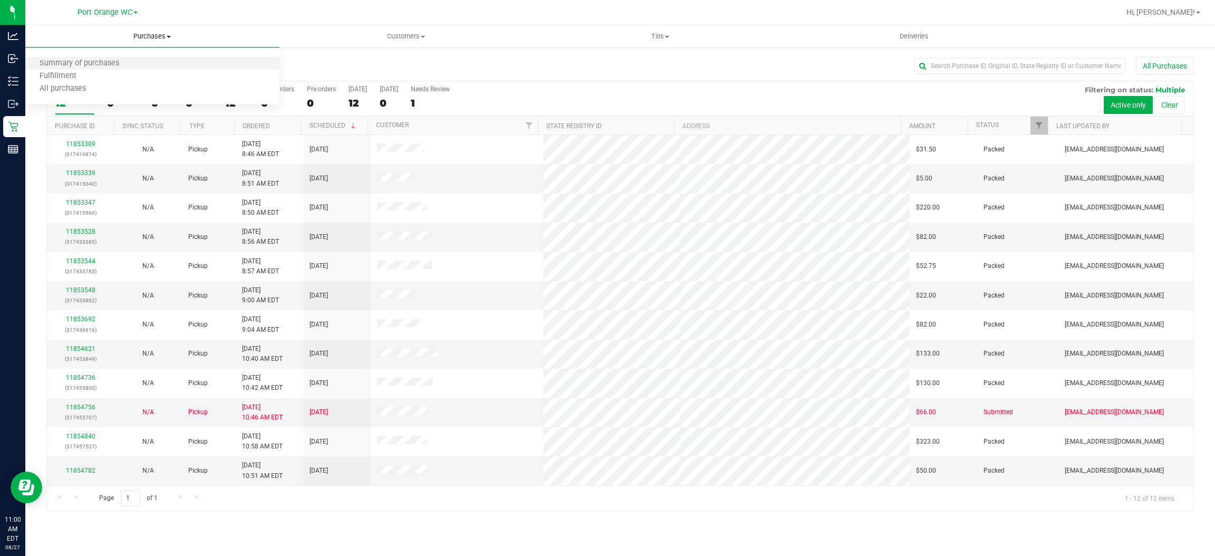
click at [52, 68] on li "Summary of purchases" at bounding box center [152, 63] width 254 height 13
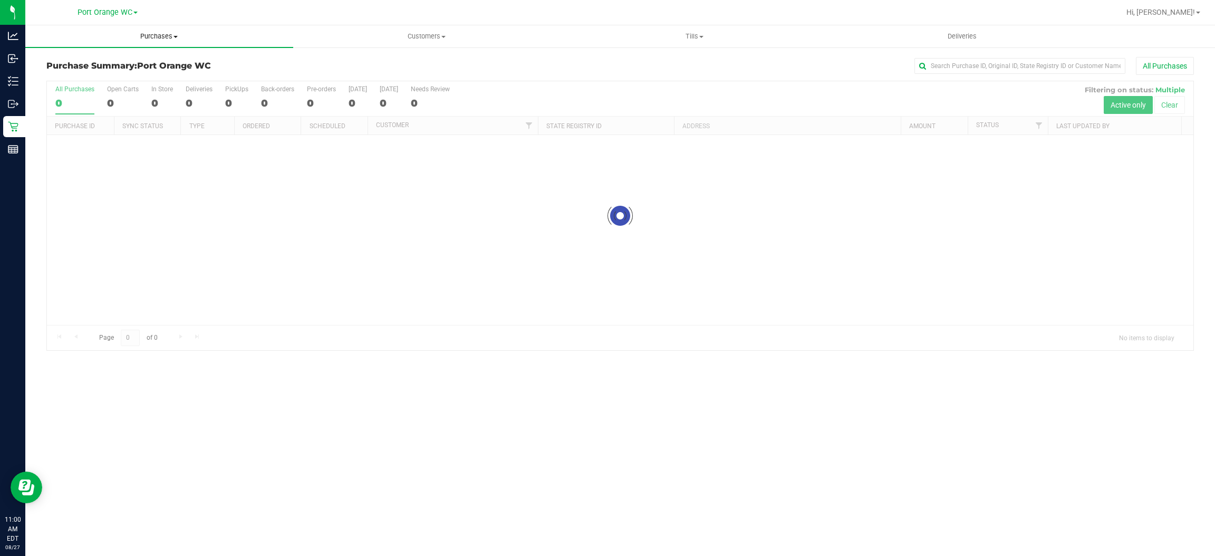
click at [160, 35] on span "Purchases" at bounding box center [159, 36] width 268 height 9
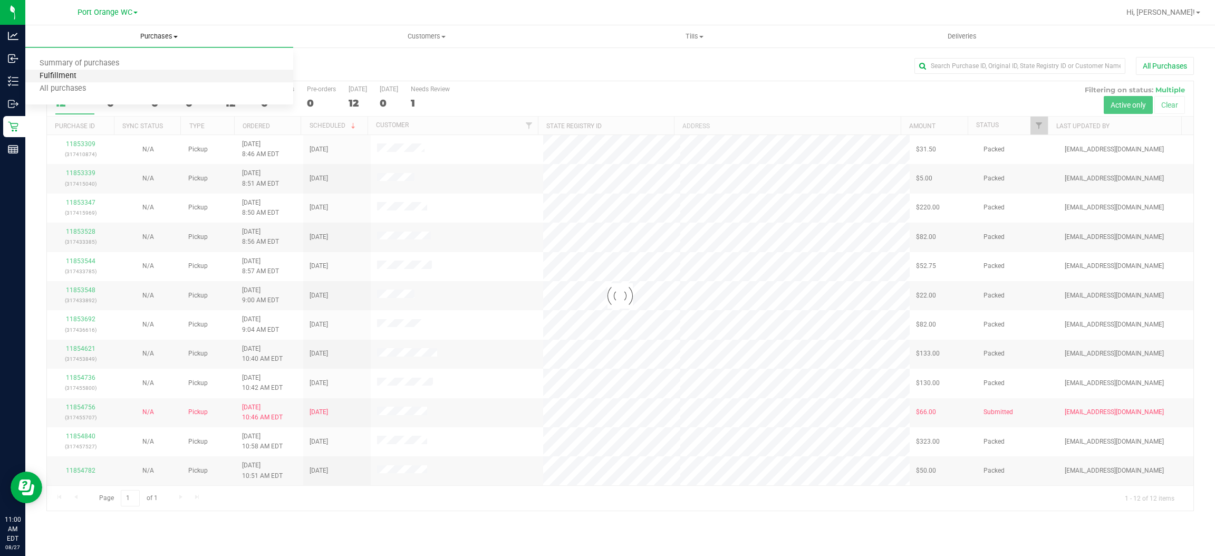
click at [50, 77] on span "Fulfillment" at bounding box center [57, 76] width 65 height 9
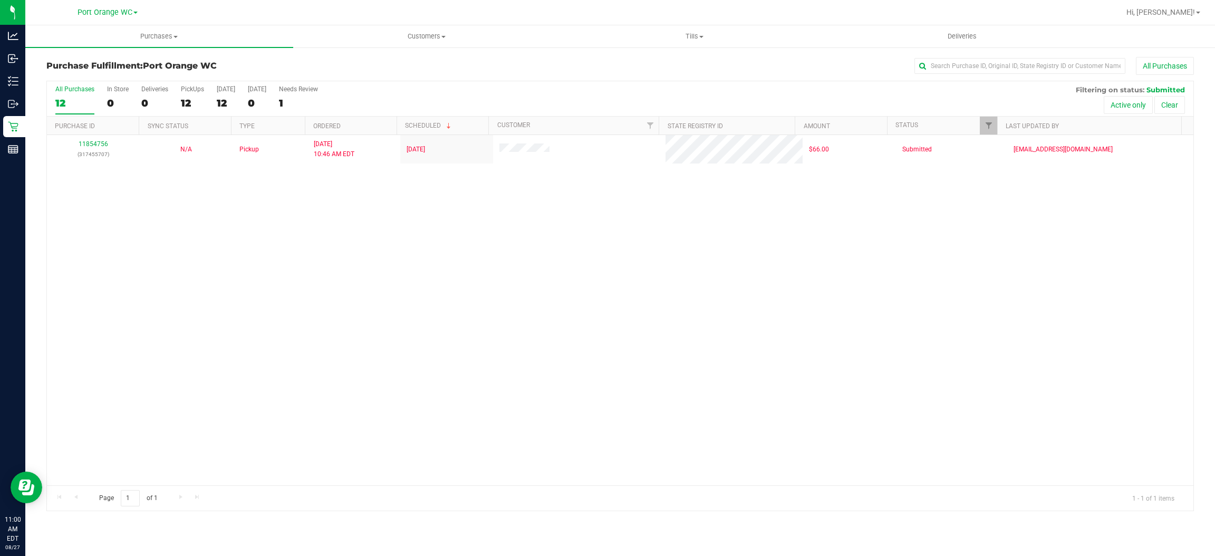
click at [714, 349] on div "11854756 (317455707) N/A Pickup [DATE] 10:46 AM EDT 8/27/2025 $66.00 Submitted …" at bounding box center [620, 310] width 1147 height 350
click at [473, 315] on div "11854756 (317455707) N/A Pickup [DATE] 10:46 AM EDT 8/27/2025 $66.00 Submitted …" at bounding box center [620, 310] width 1147 height 350
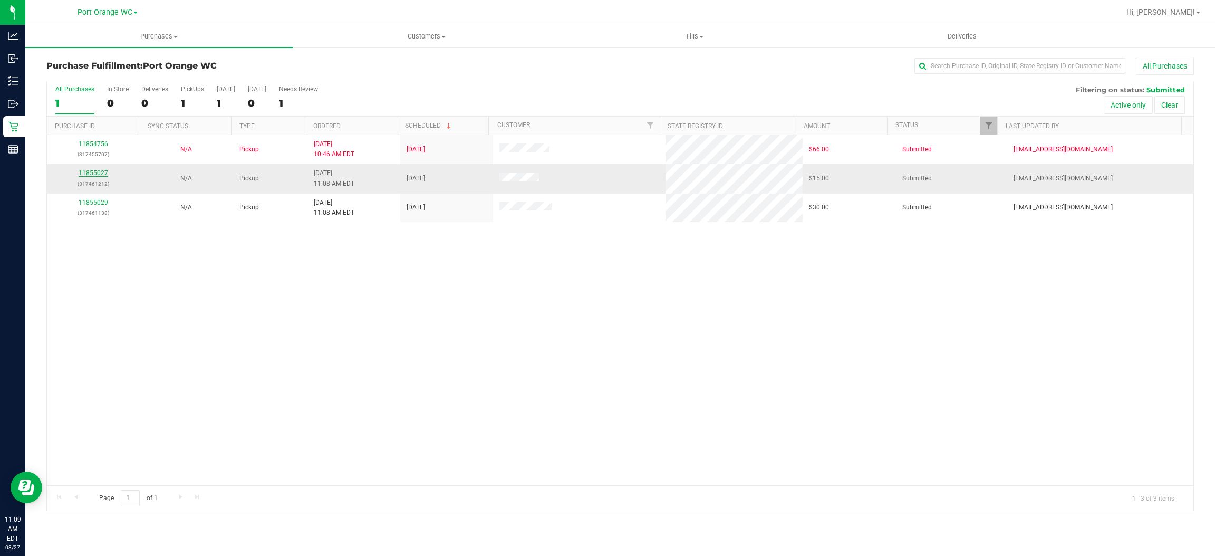
click at [93, 173] on link "11855027" at bounding box center [94, 172] width 30 height 7
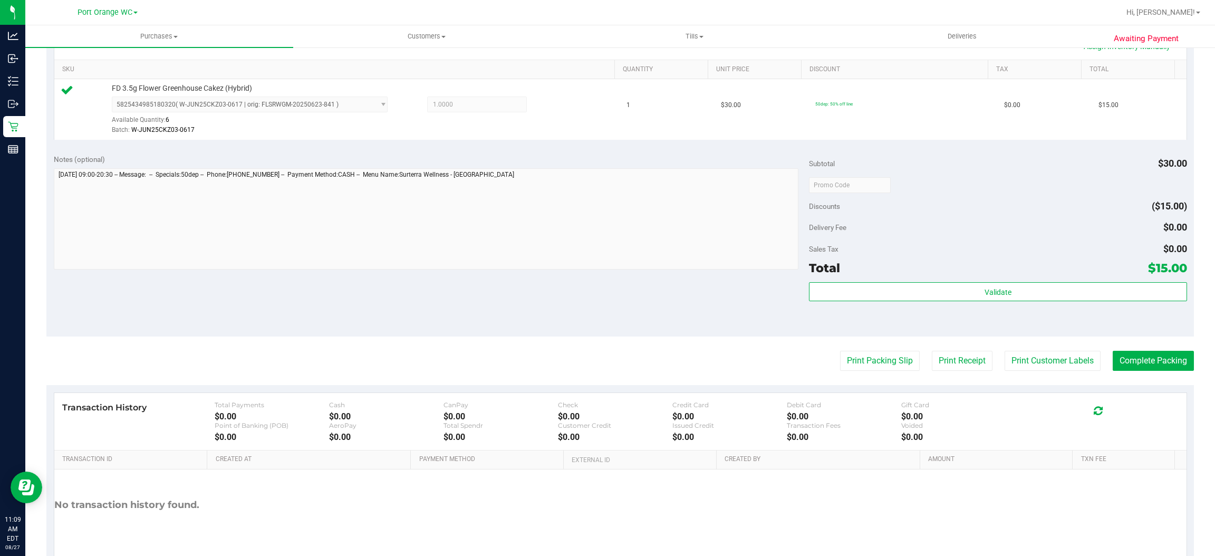
scroll to position [308, 0]
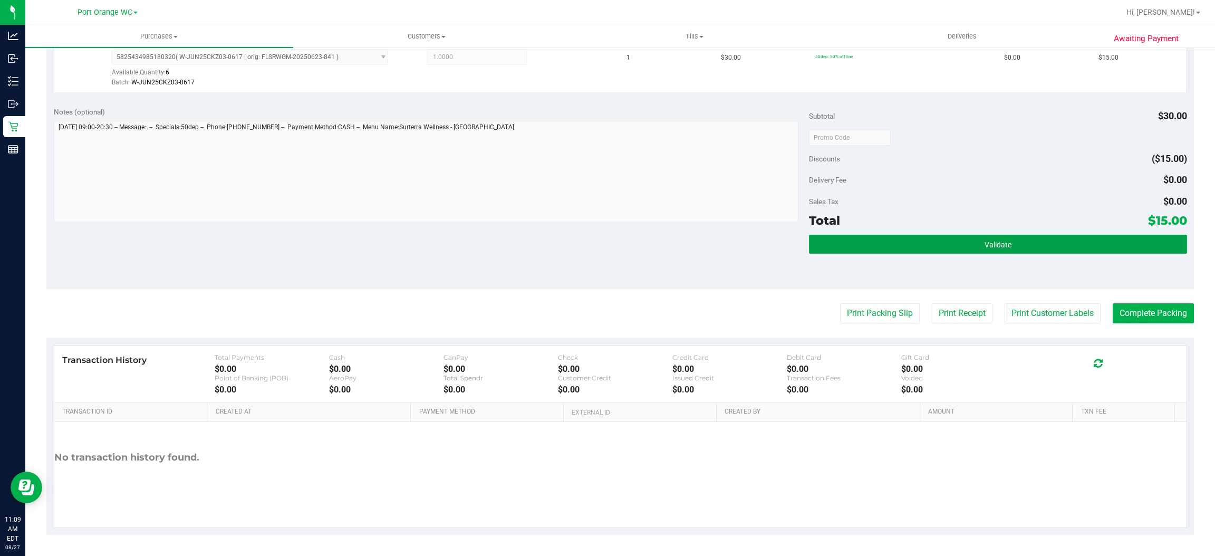
click at [993, 241] on span "Validate" at bounding box center [998, 245] width 27 height 8
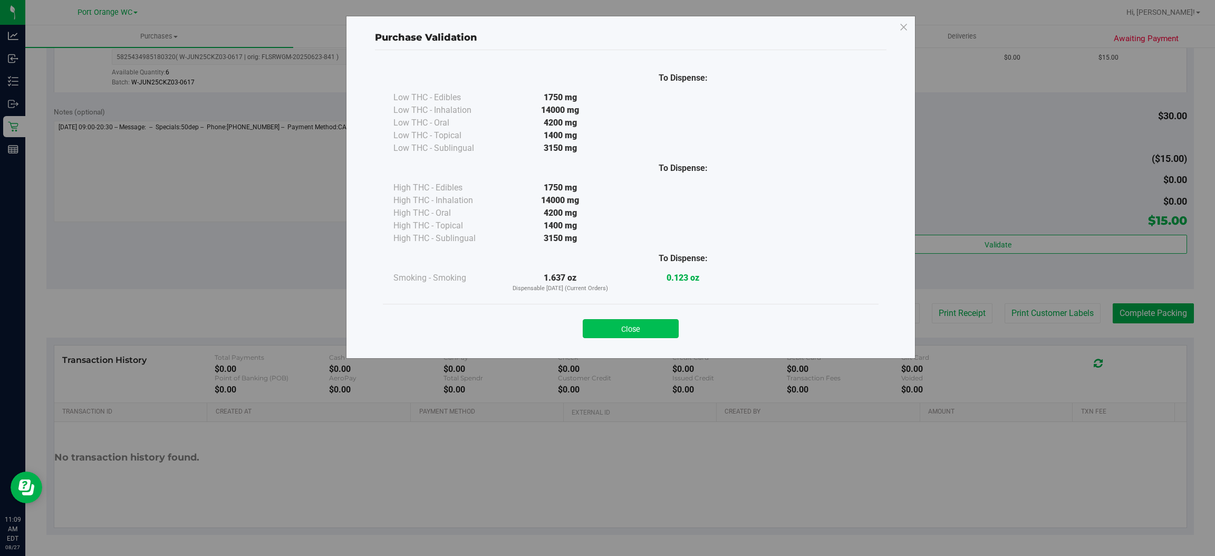
click at [641, 327] on button "Close" at bounding box center [631, 328] width 96 height 19
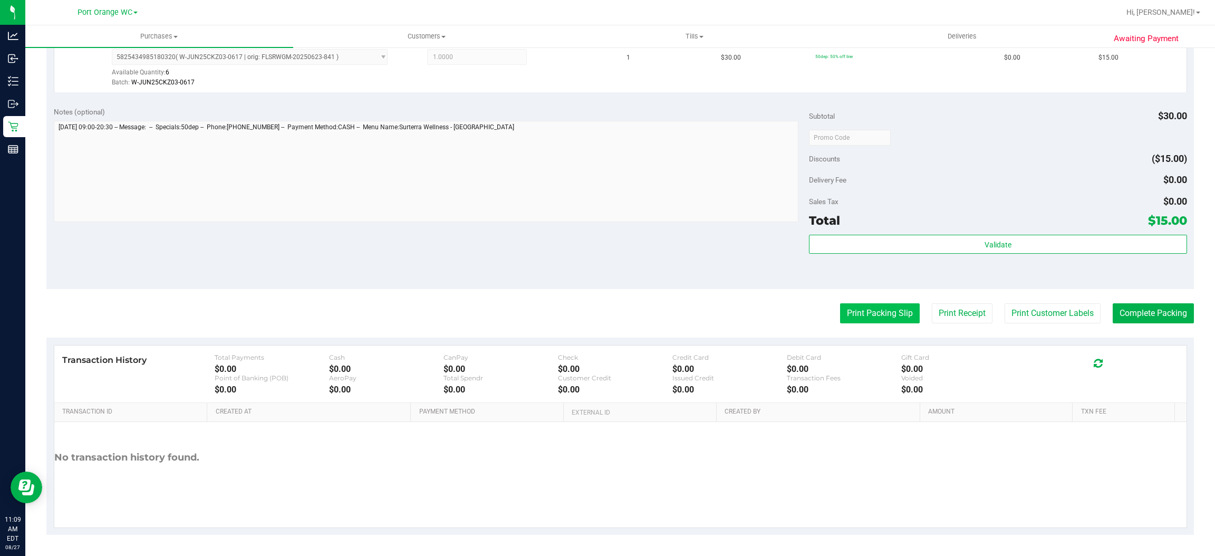
click at [883, 315] on button "Print Packing Slip" at bounding box center [880, 313] width 80 height 20
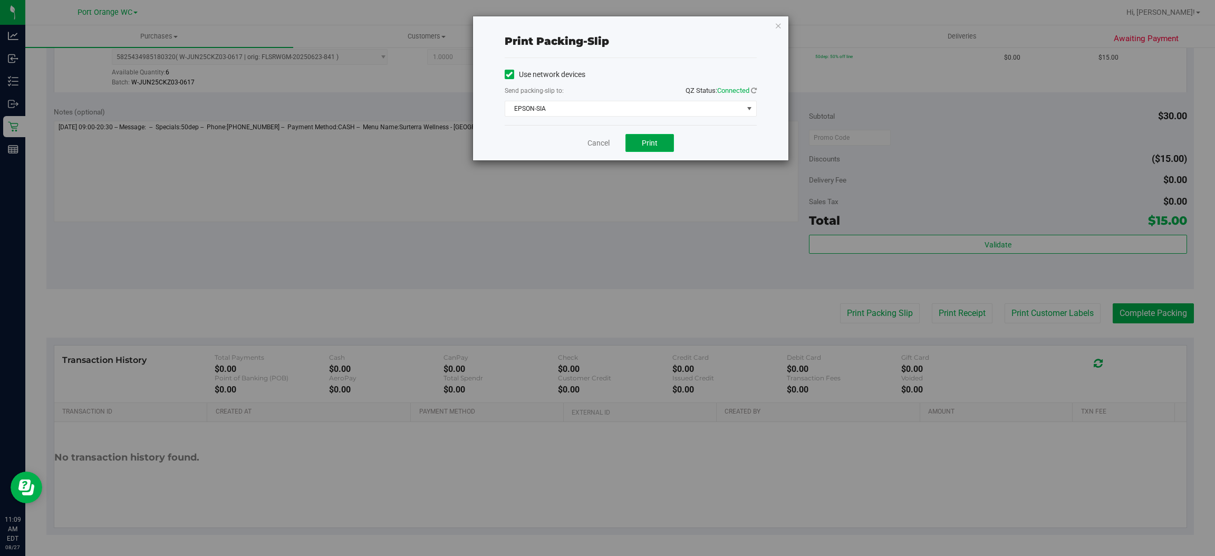
click at [649, 140] on span "Print" at bounding box center [650, 143] width 16 height 8
click at [599, 140] on link "Cancel" at bounding box center [599, 143] width 22 height 11
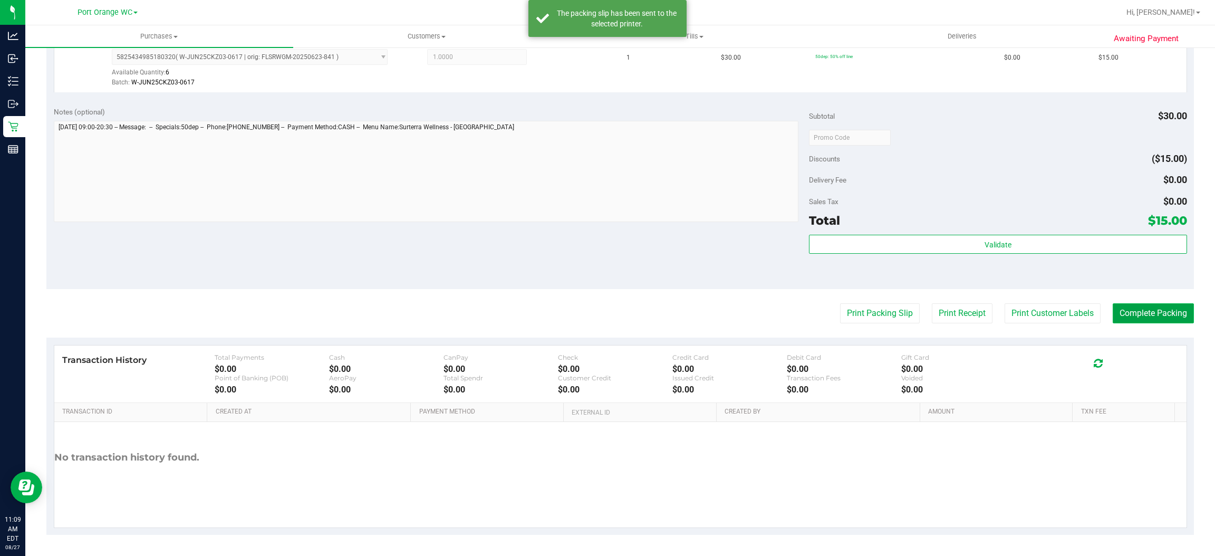
click at [1144, 311] on button "Complete Packing" at bounding box center [1153, 313] width 81 height 20
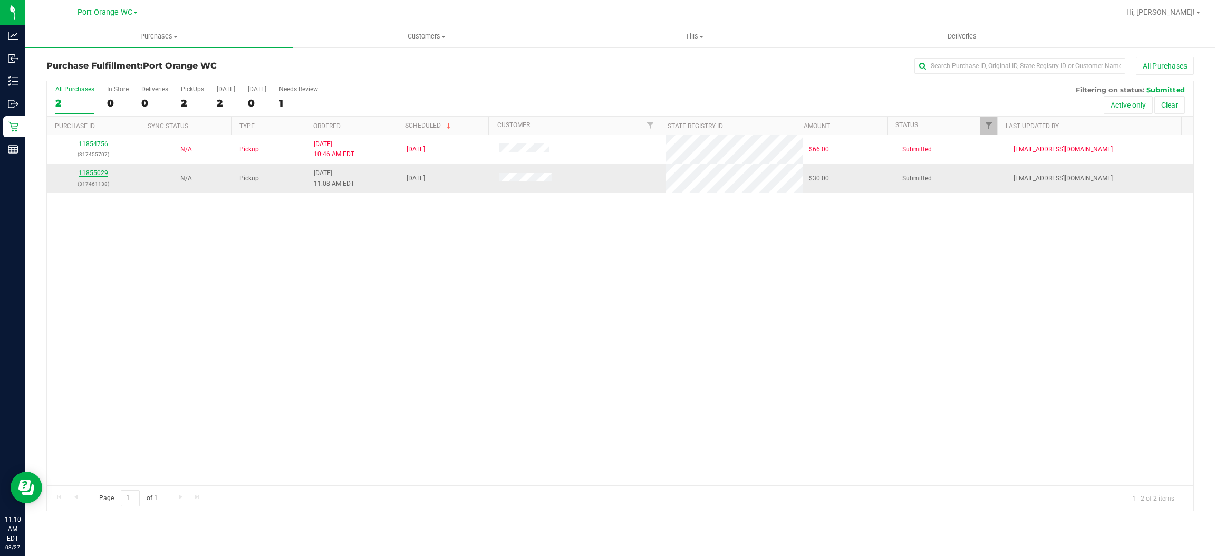
click at [84, 176] on link "11855029" at bounding box center [94, 172] width 30 height 7
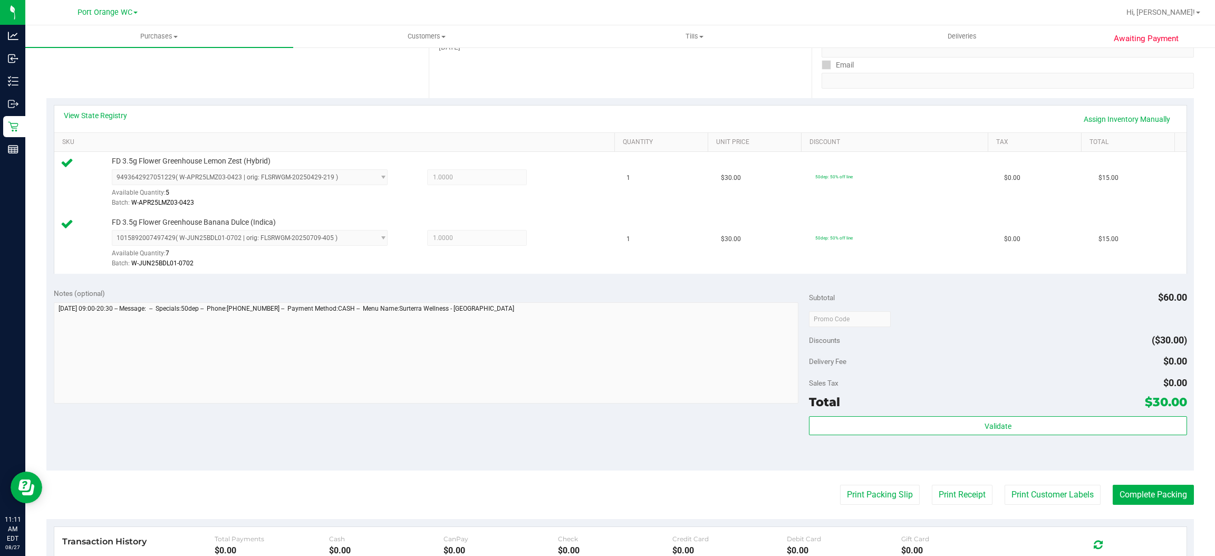
scroll to position [369, 0]
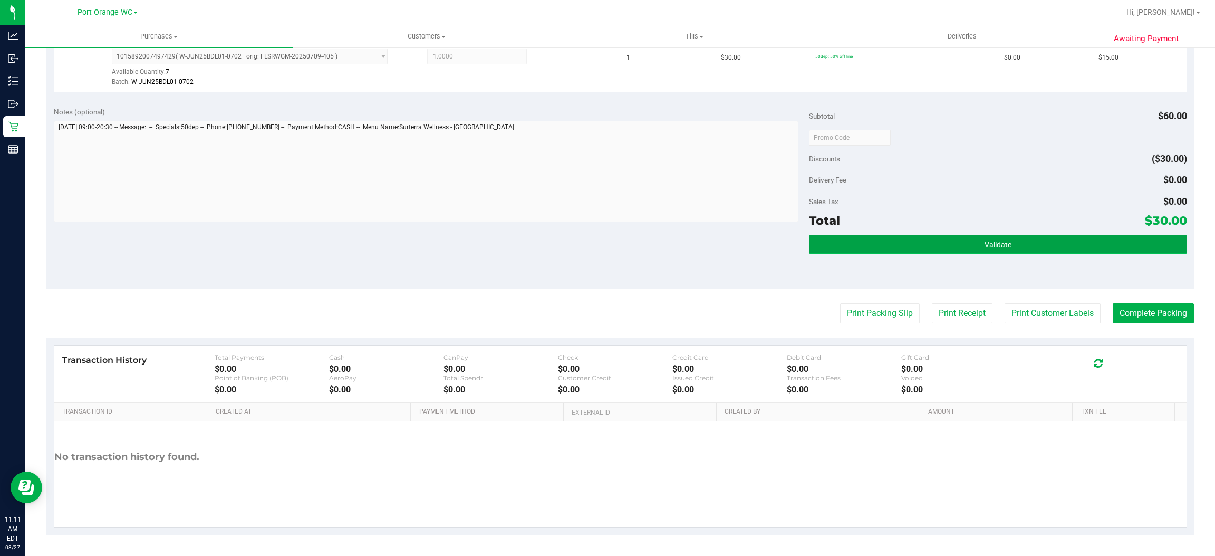
drag, startPoint x: 1023, startPoint y: 243, endPoint x: 1004, endPoint y: 250, distance: 20.7
click at [1022, 244] on button "Validate" at bounding box center [998, 244] width 378 height 19
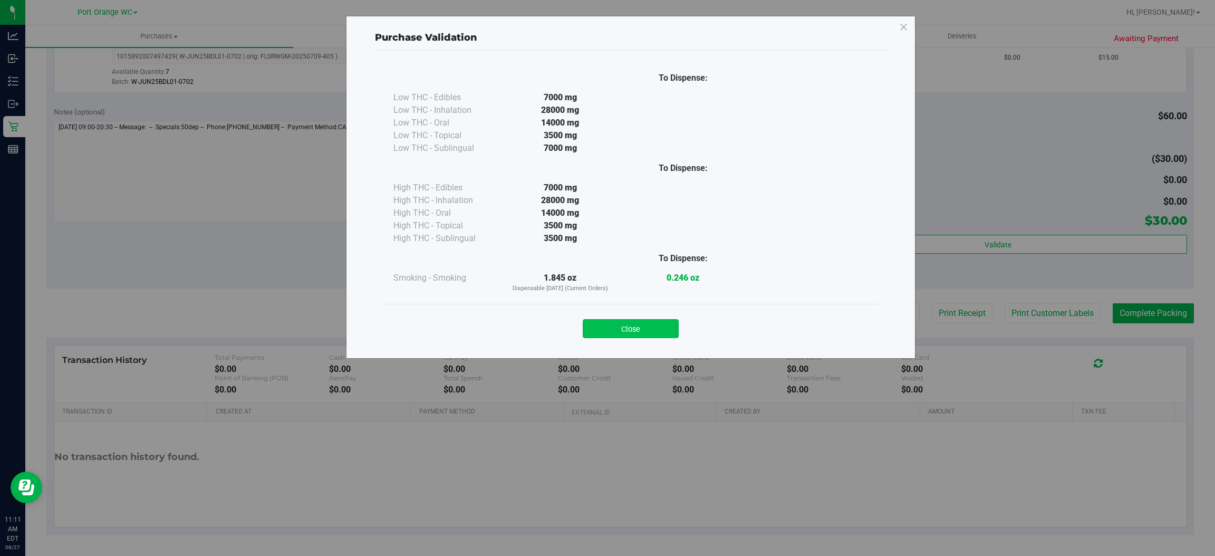
click at [631, 322] on button "Close" at bounding box center [631, 328] width 96 height 19
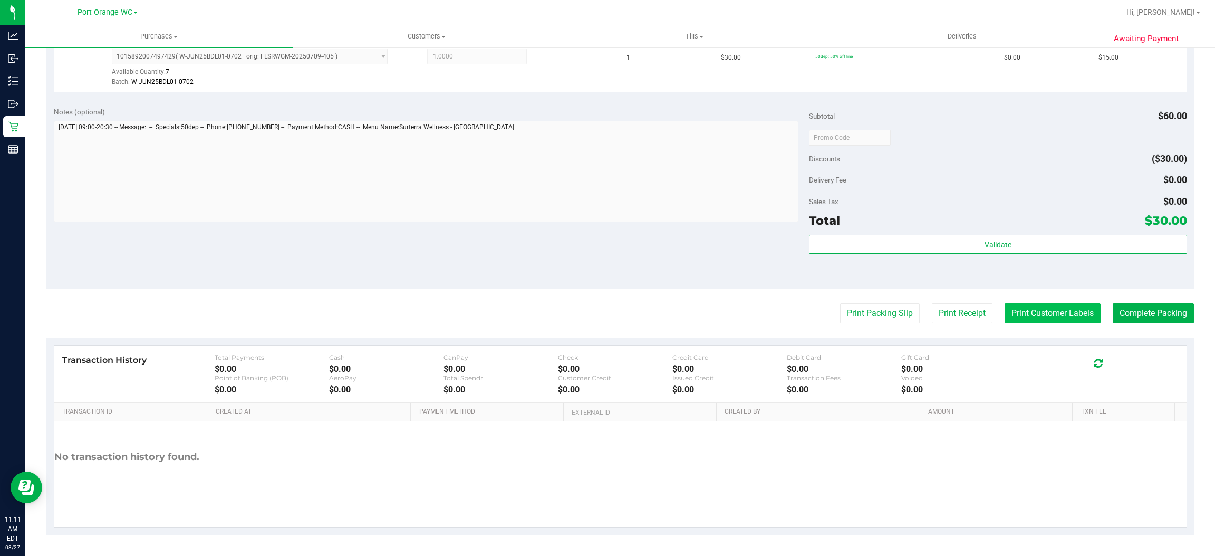
click at [1047, 314] on button "Print Customer Labels" at bounding box center [1053, 313] width 96 height 20
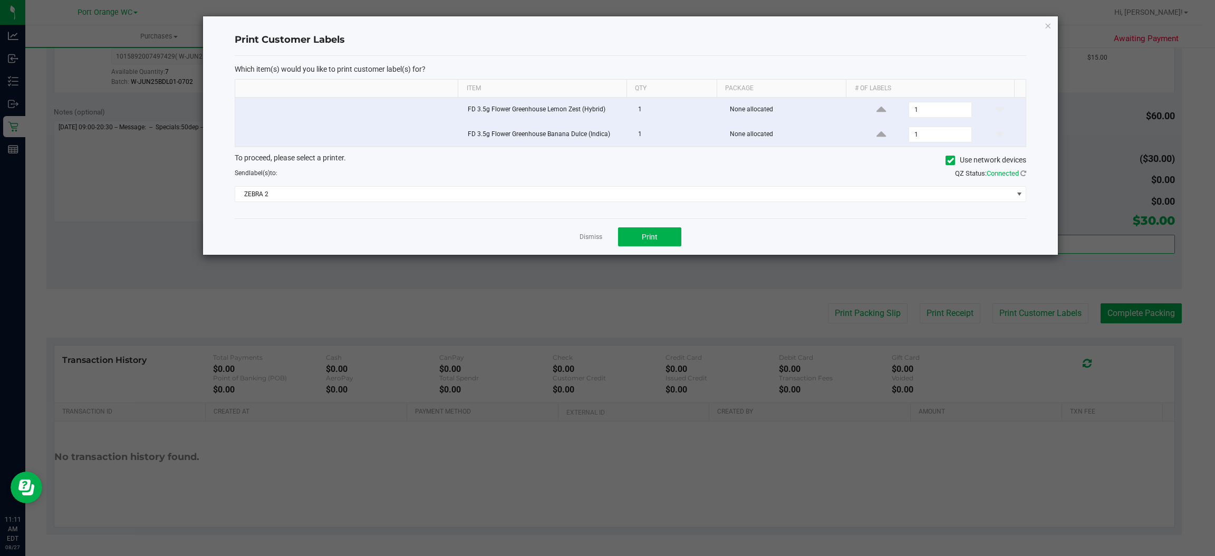
click at [648, 227] on div "Dismiss Print" at bounding box center [631, 236] width 792 height 36
click at [653, 245] on button "Print" at bounding box center [649, 236] width 63 height 19
click at [591, 236] on link "Dismiss" at bounding box center [591, 237] width 23 height 9
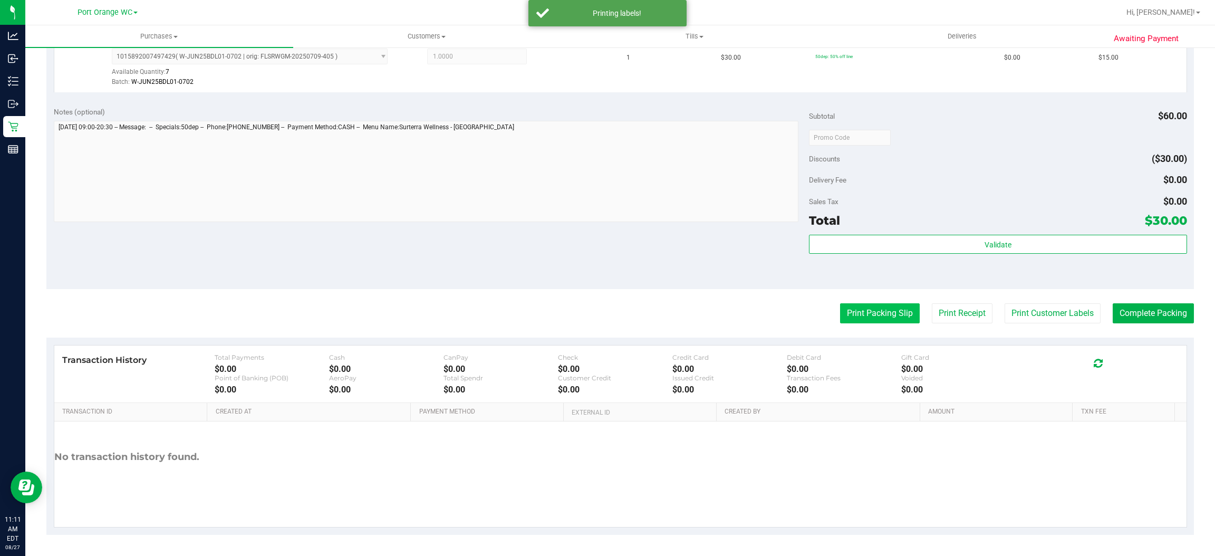
click at [860, 315] on button "Print Packing Slip" at bounding box center [880, 313] width 80 height 20
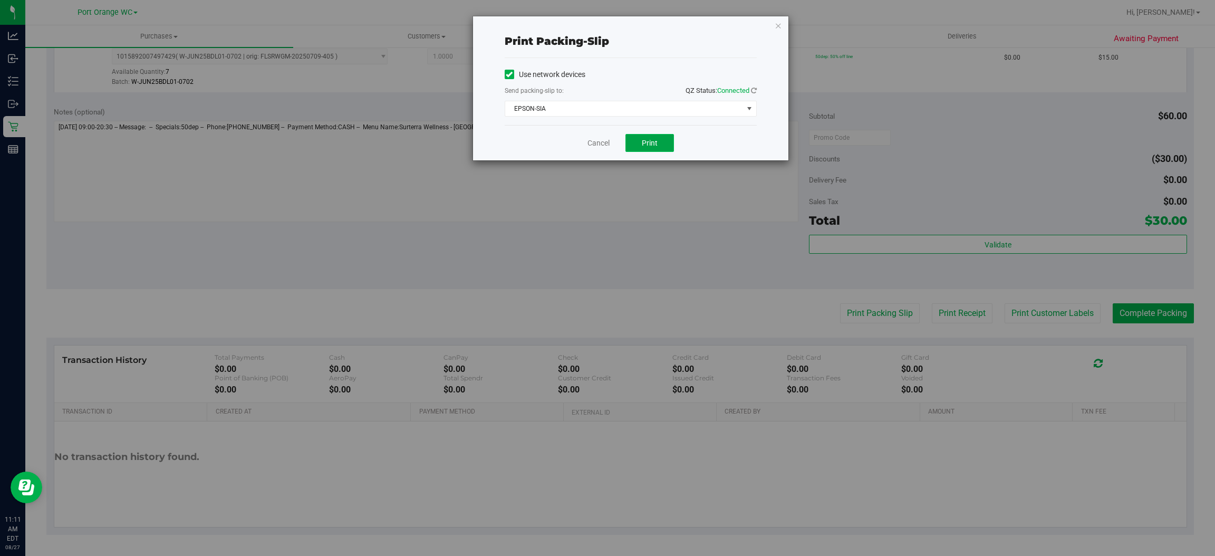
click at [657, 148] on button "Print" at bounding box center [650, 143] width 49 height 18
click at [593, 145] on link "Cancel" at bounding box center [599, 143] width 22 height 11
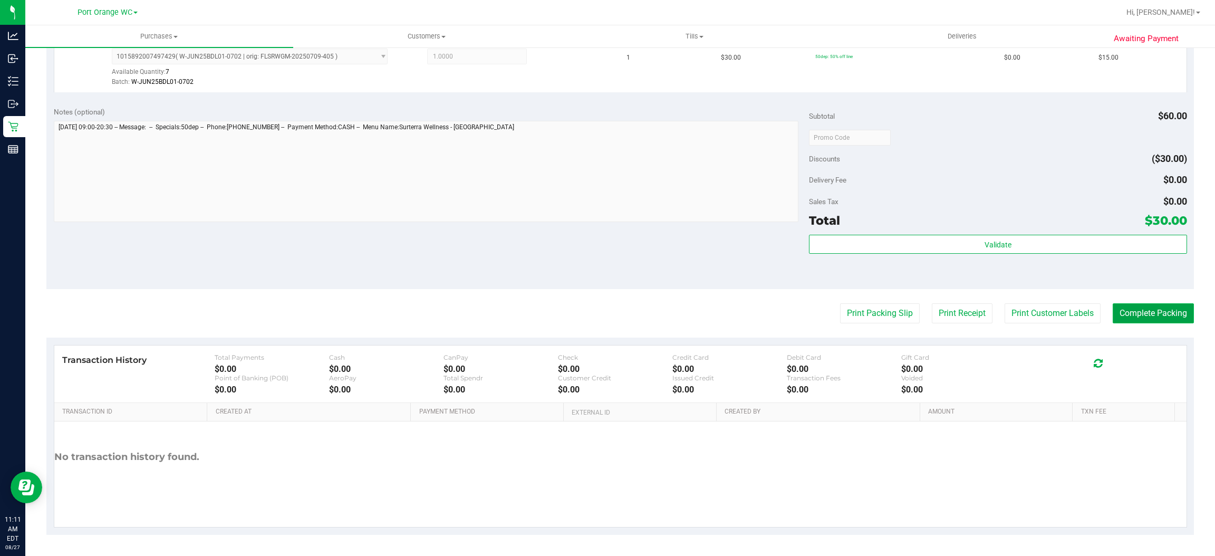
click at [1148, 310] on button "Complete Packing" at bounding box center [1153, 313] width 81 height 20
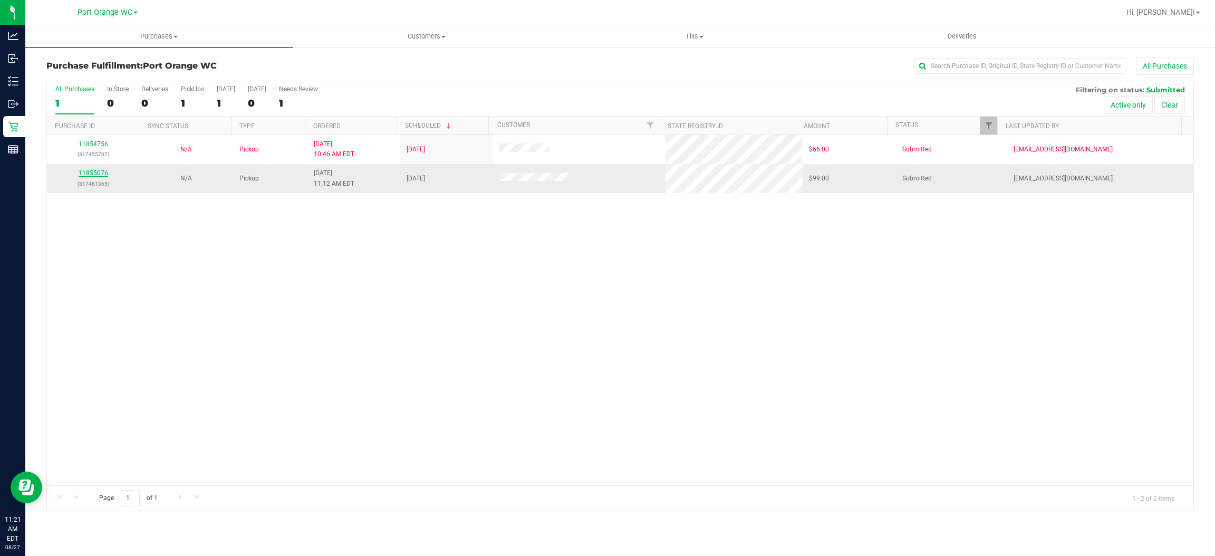
click at [96, 174] on link "11855076" at bounding box center [94, 172] width 30 height 7
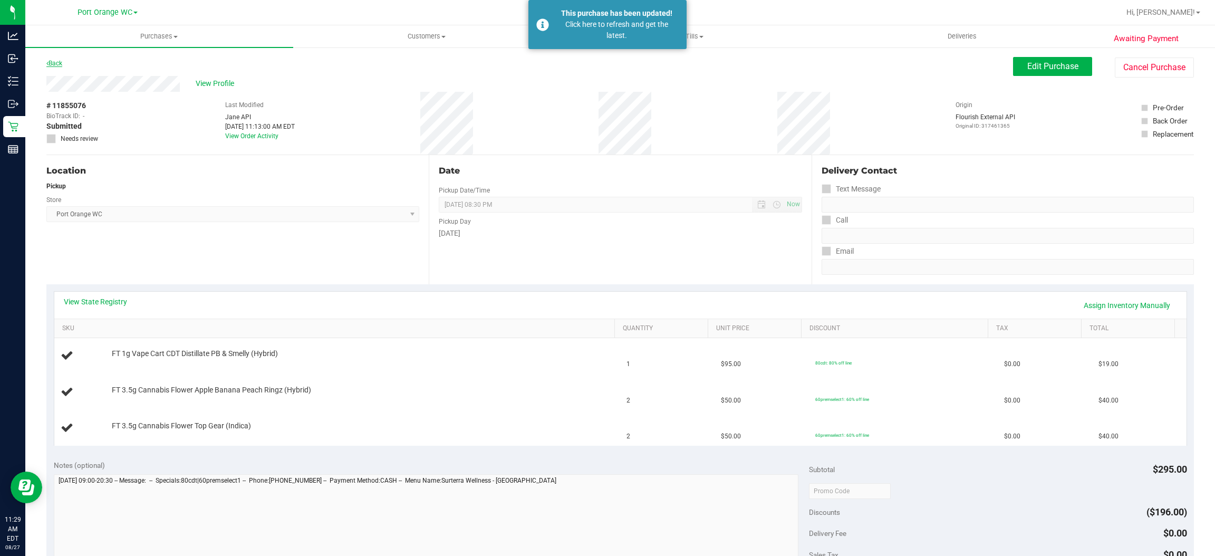
click at [61, 63] on link "Back" at bounding box center [54, 63] width 16 height 7
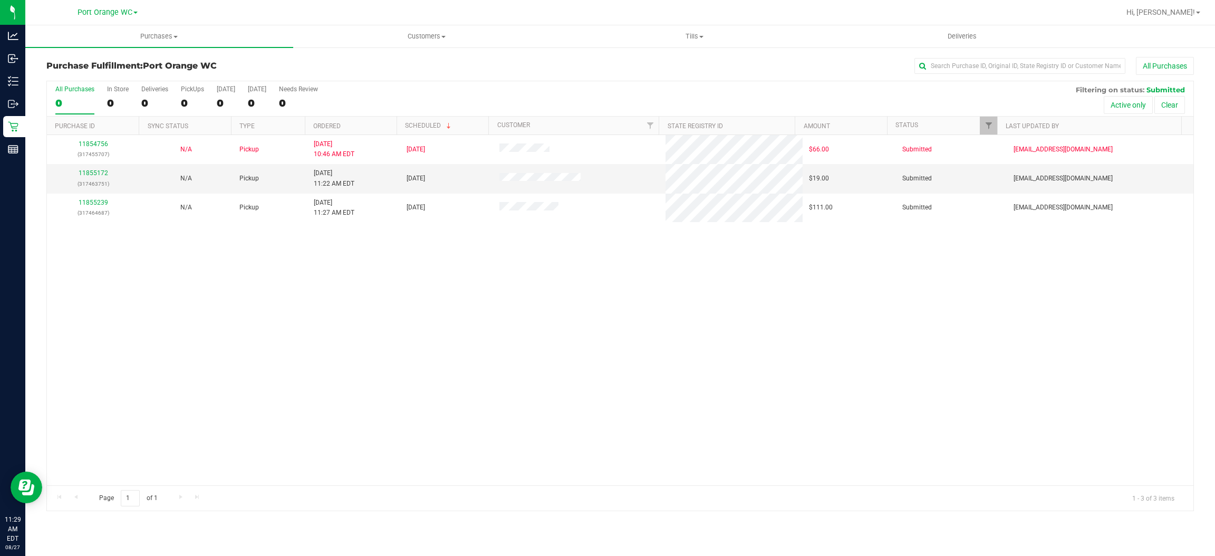
drag, startPoint x: 710, startPoint y: 351, endPoint x: 752, endPoint y: 344, distance: 41.7
click at [723, 348] on div "11854756 (317455707) N/A Pickup [DATE] 10:46 AM EDT 8/27/2025 $66.00 Submitted …" at bounding box center [620, 310] width 1147 height 350
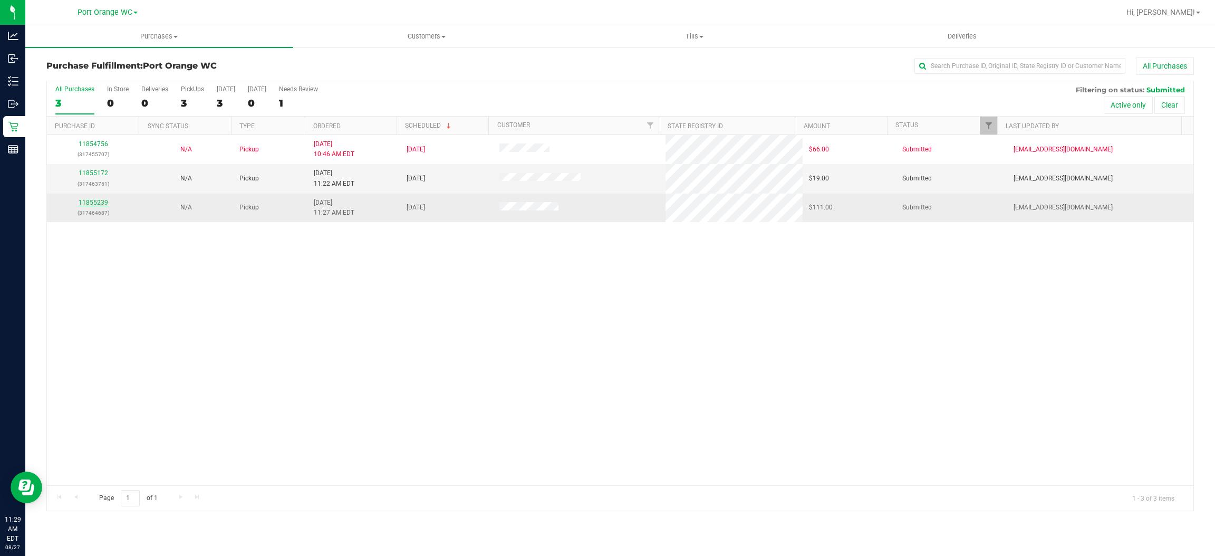
click at [99, 200] on link "11855239" at bounding box center [94, 202] width 30 height 7
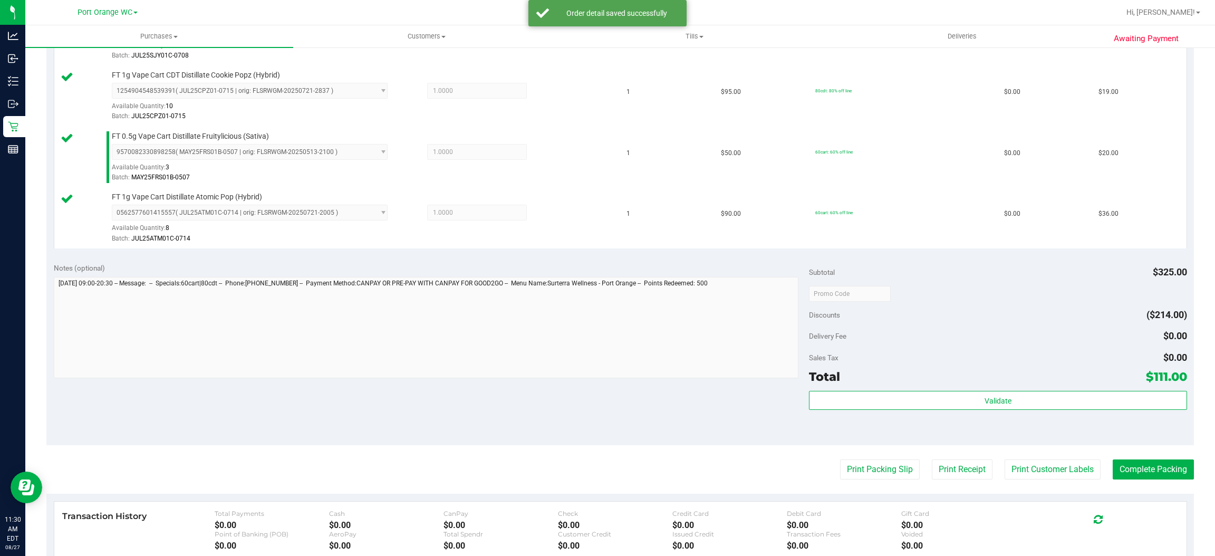
scroll to position [395, 0]
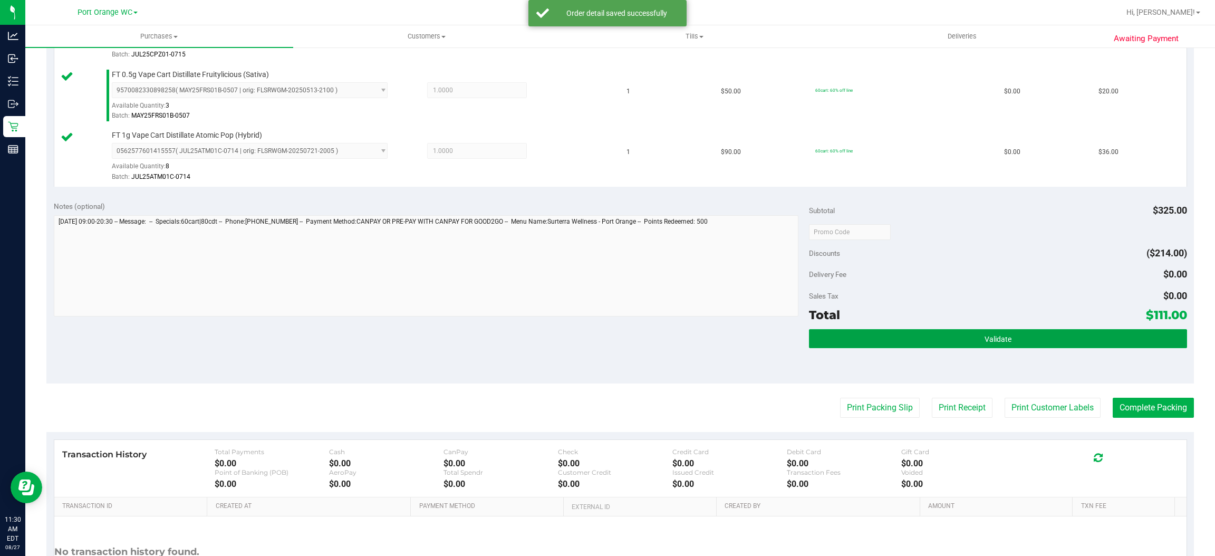
drag, startPoint x: 1034, startPoint y: 341, endPoint x: 737, endPoint y: 349, distance: 297.1
click at [1034, 342] on button "Validate" at bounding box center [998, 338] width 378 height 19
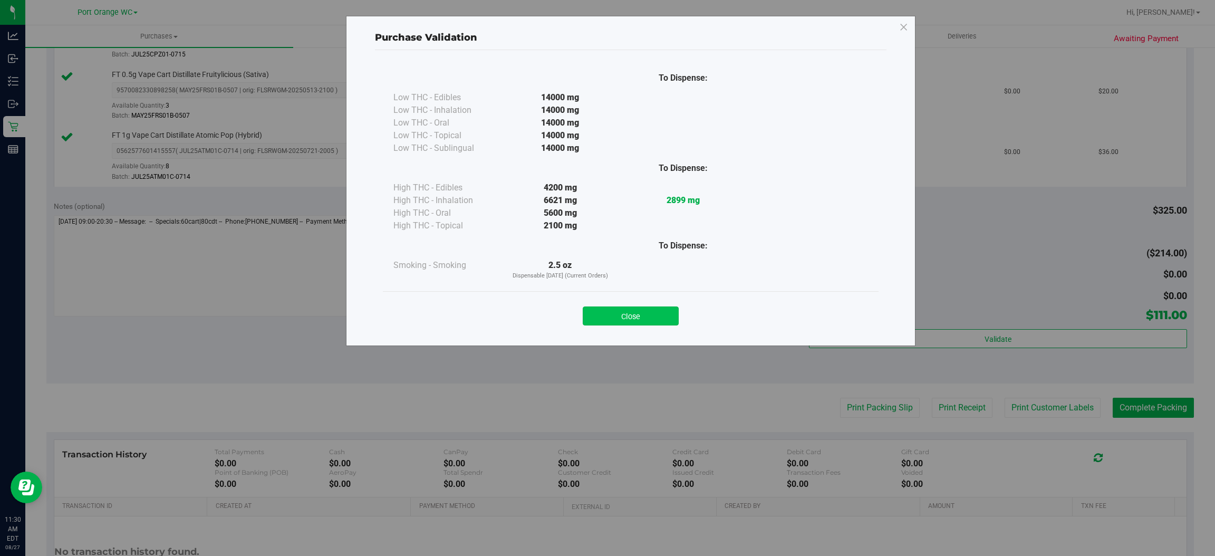
click at [642, 309] on button "Close" at bounding box center [631, 315] width 96 height 19
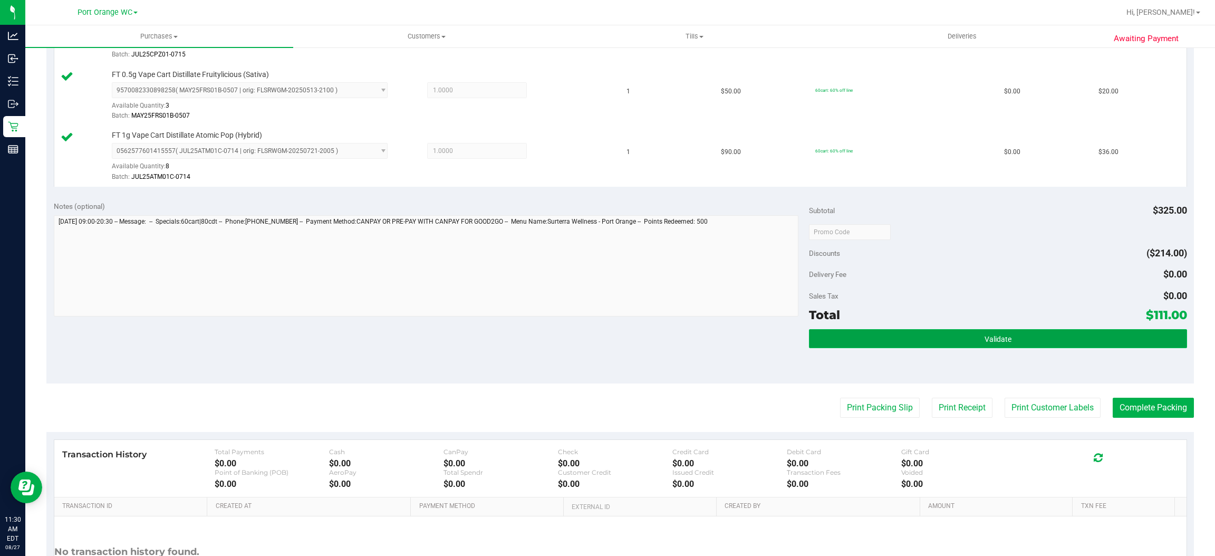
click at [1052, 341] on button "Validate" at bounding box center [998, 338] width 378 height 19
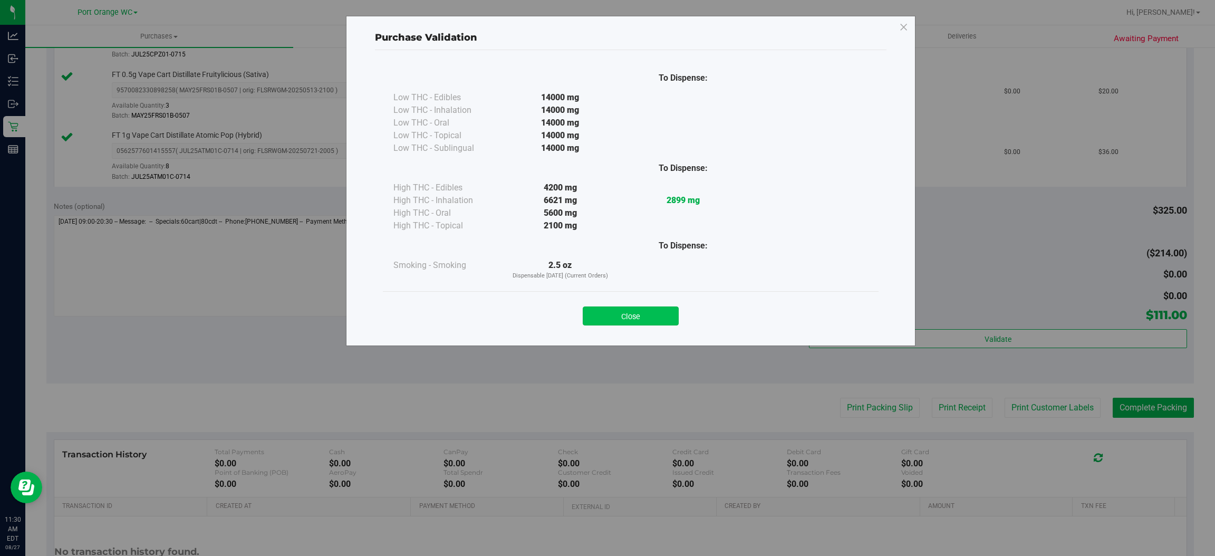
click at [638, 316] on button "Close" at bounding box center [631, 315] width 96 height 19
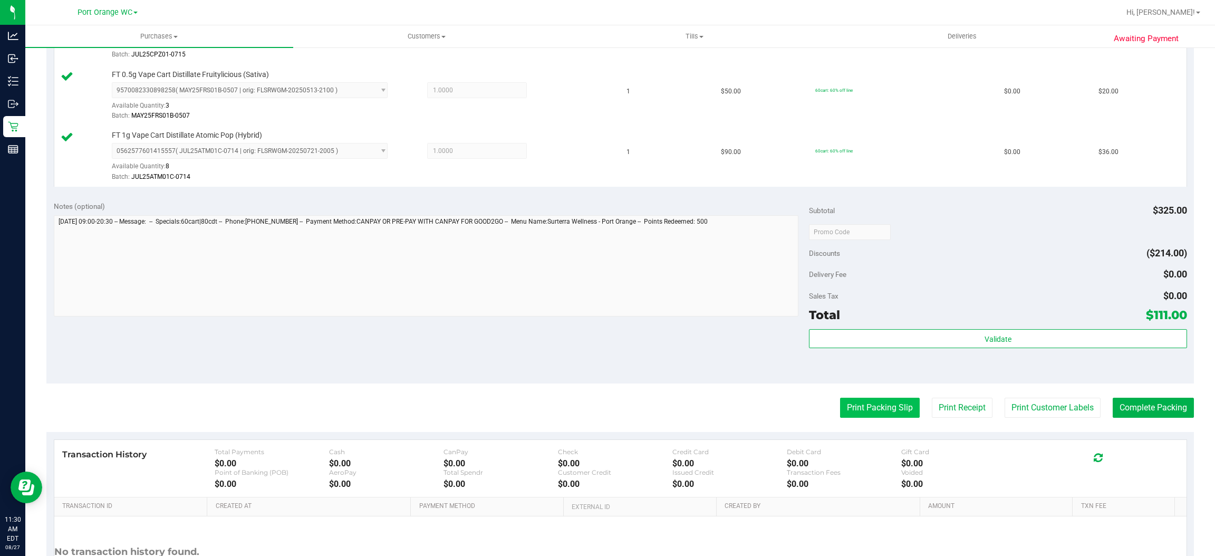
click at [854, 405] on button "Print Packing Slip" at bounding box center [880, 408] width 80 height 20
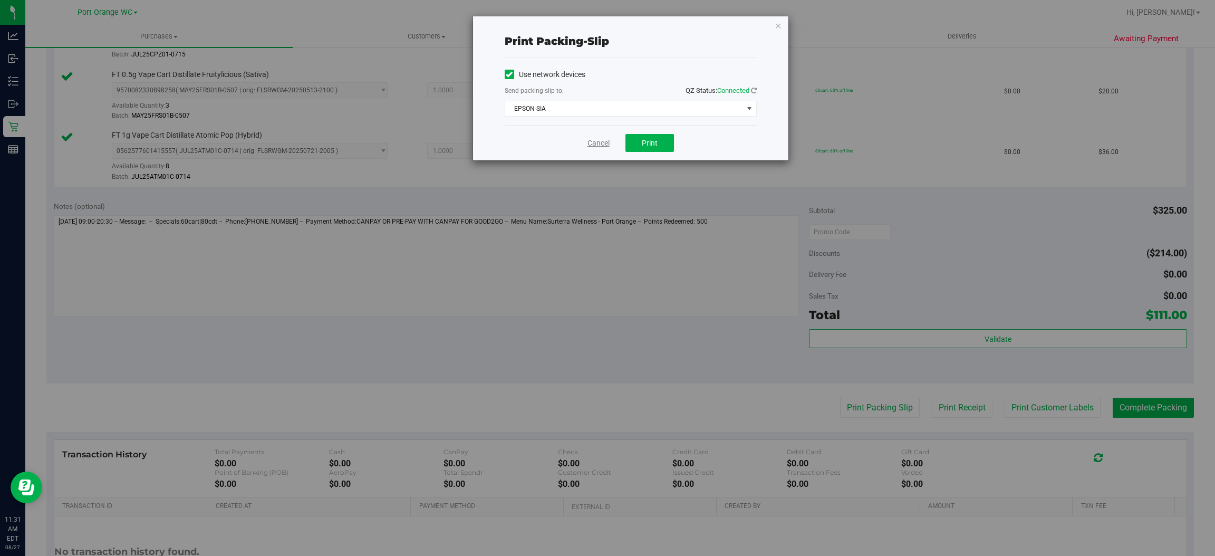
click at [597, 142] on link "Cancel" at bounding box center [599, 143] width 22 height 11
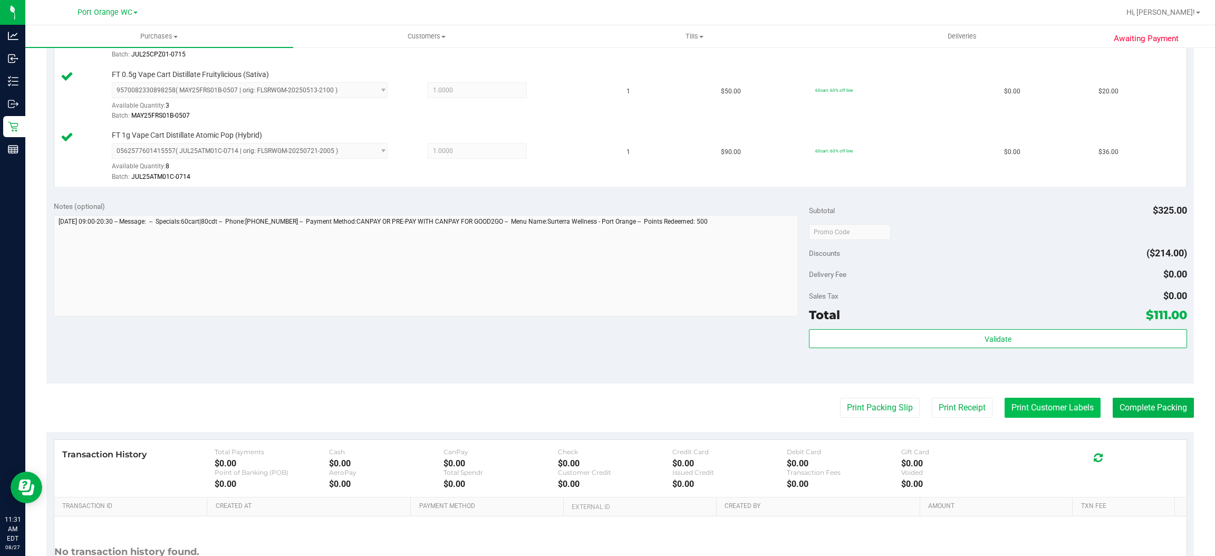
click at [1050, 415] on button "Print Customer Labels" at bounding box center [1053, 408] width 96 height 20
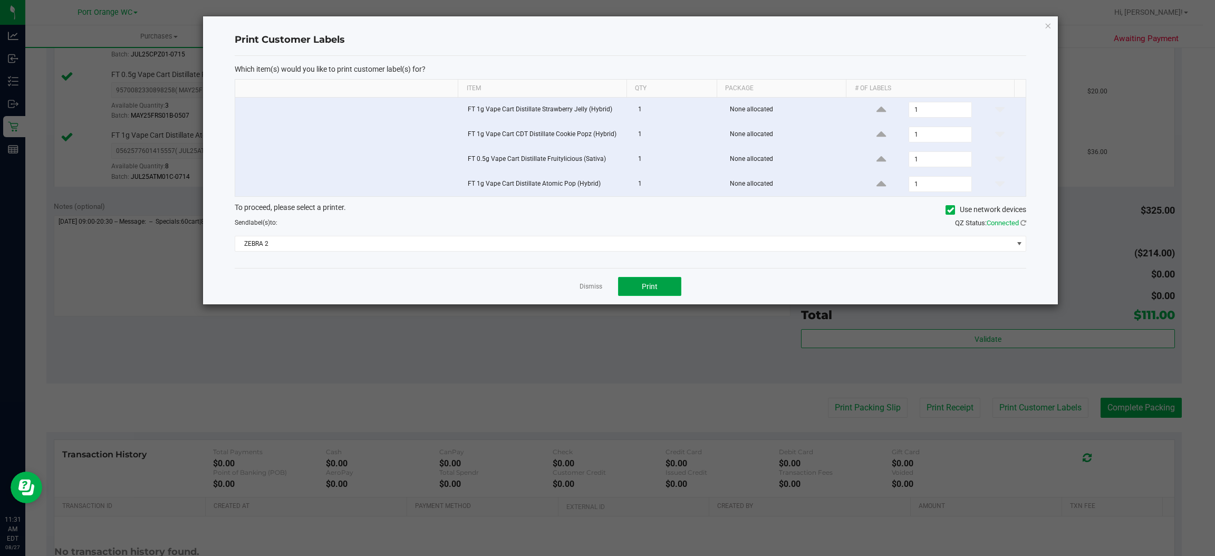
click at [637, 286] on button "Print" at bounding box center [649, 286] width 63 height 19
click at [588, 290] on link "Dismiss" at bounding box center [591, 286] width 23 height 9
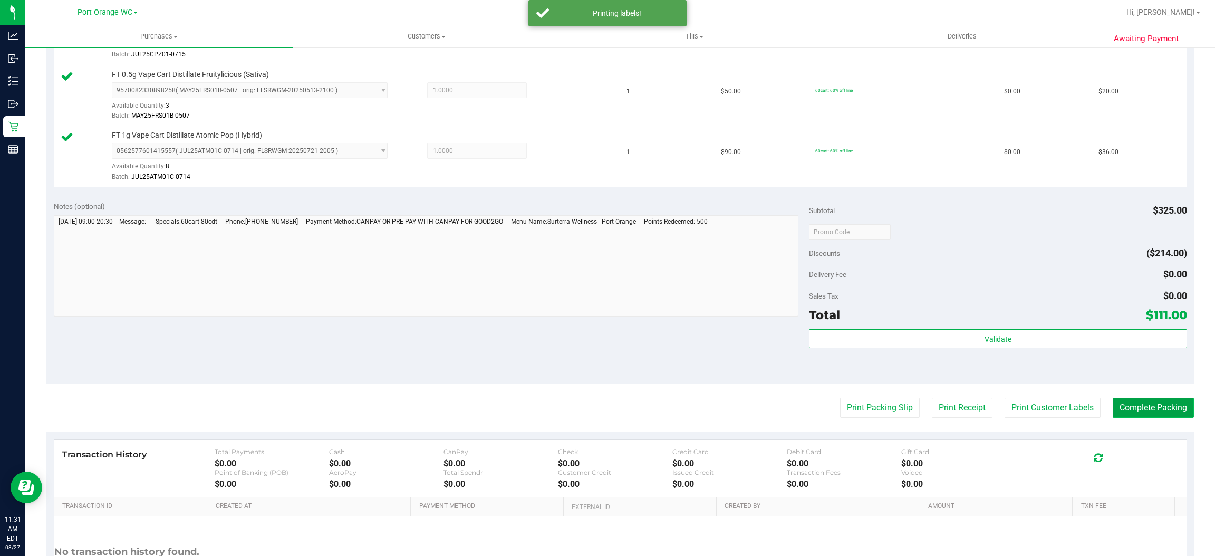
drag, startPoint x: 1170, startPoint y: 410, endPoint x: 1162, endPoint y: 408, distance: 8.1
click at [1169, 410] on button "Complete Packing" at bounding box center [1153, 408] width 81 height 20
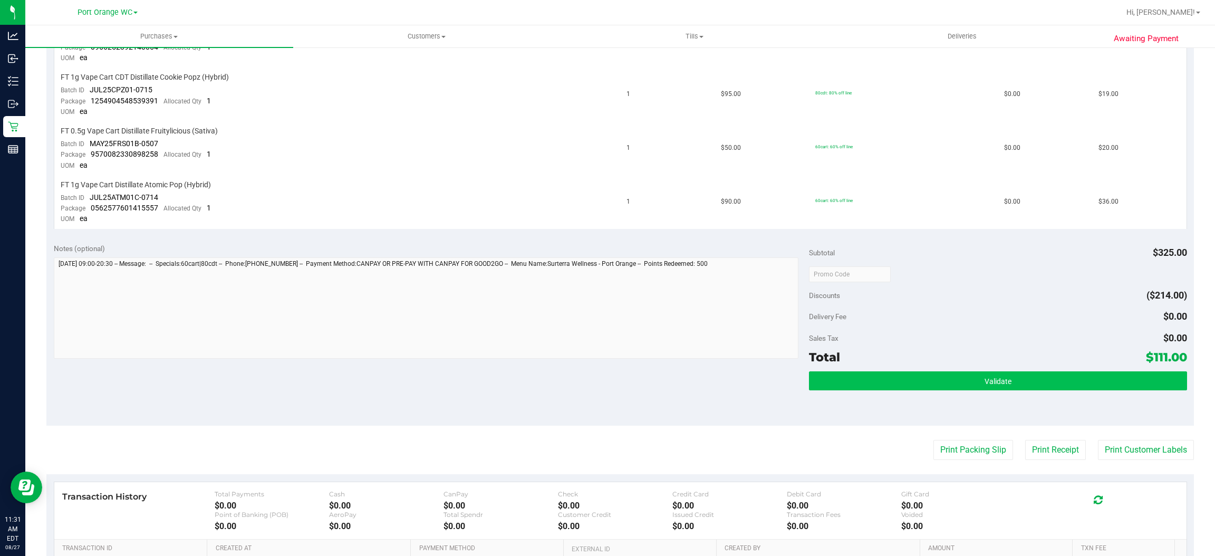
scroll to position [463, 0]
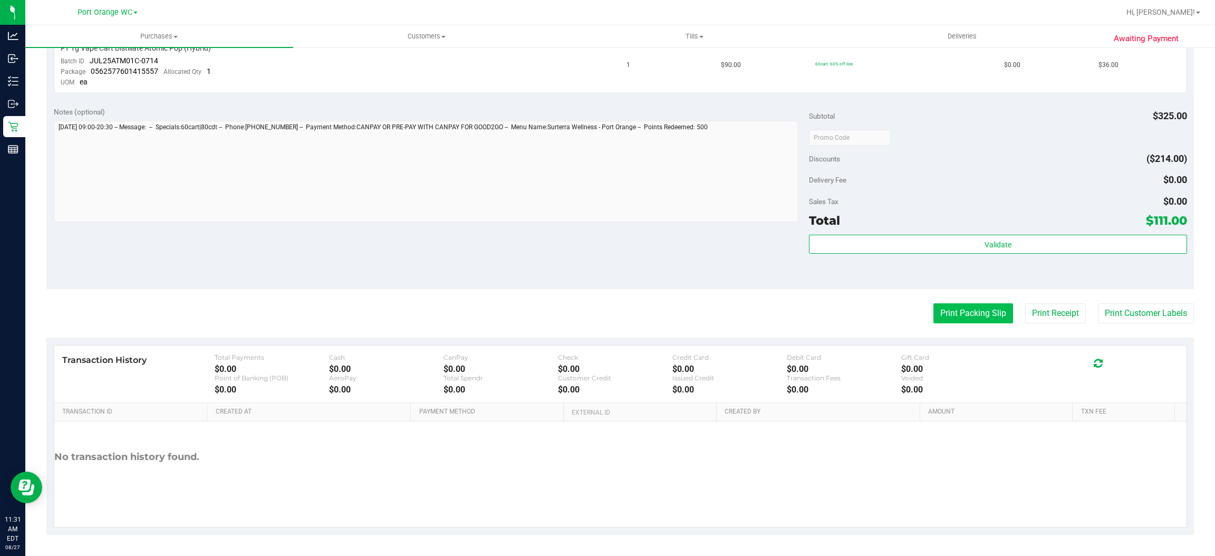
click at [944, 315] on button "Print Packing Slip" at bounding box center [974, 313] width 80 height 20
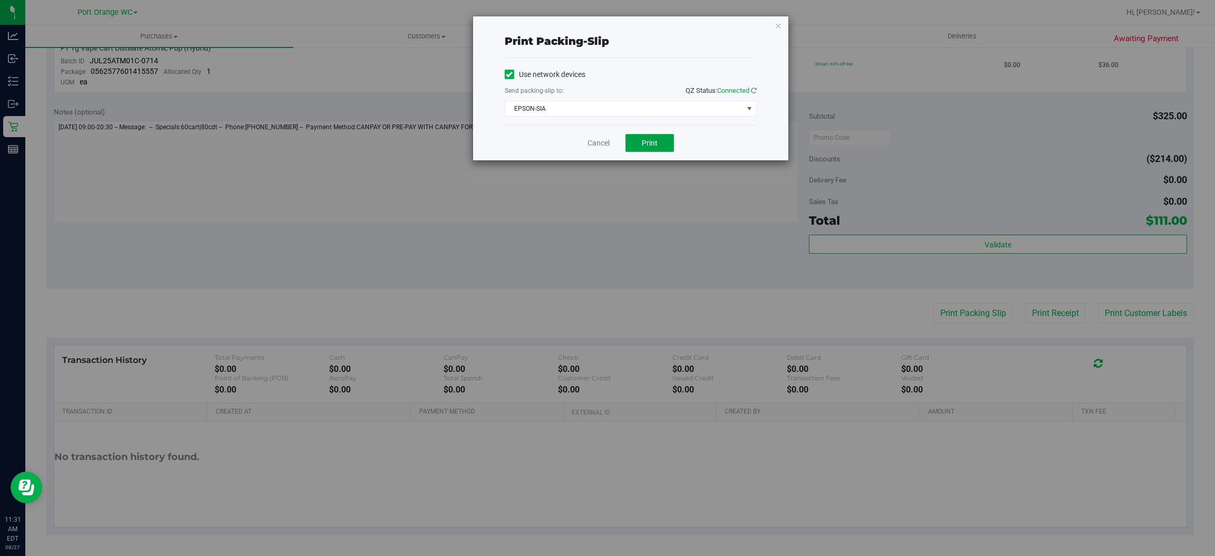
click at [654, 136] on button "Print" at bounding box center [650, 143] width 49 height 18
click at [593, 144] on link "Cancel" at bounding box center [599, 143] width 22 height 11
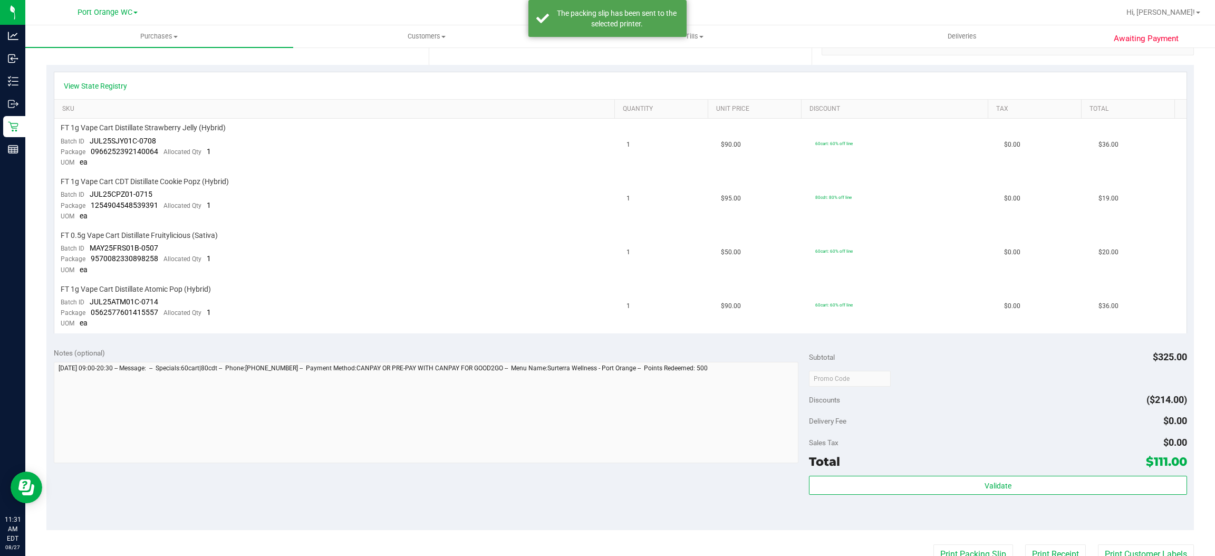
scroll to position [0, 0]
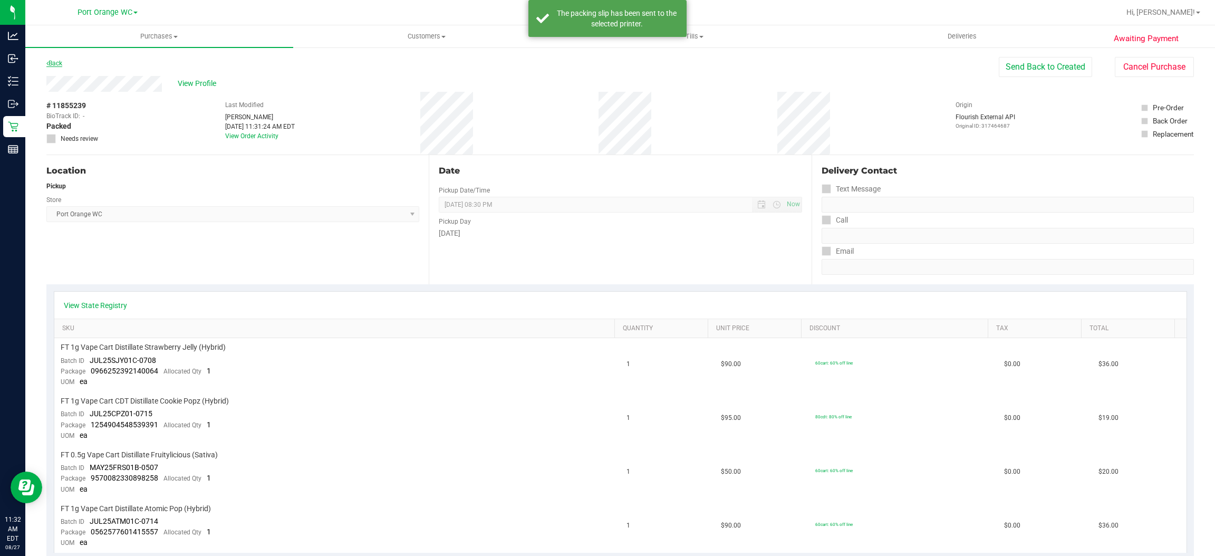
click at [57, 62] on link "Back" at bounding box center [54, 63] width 16 height 7
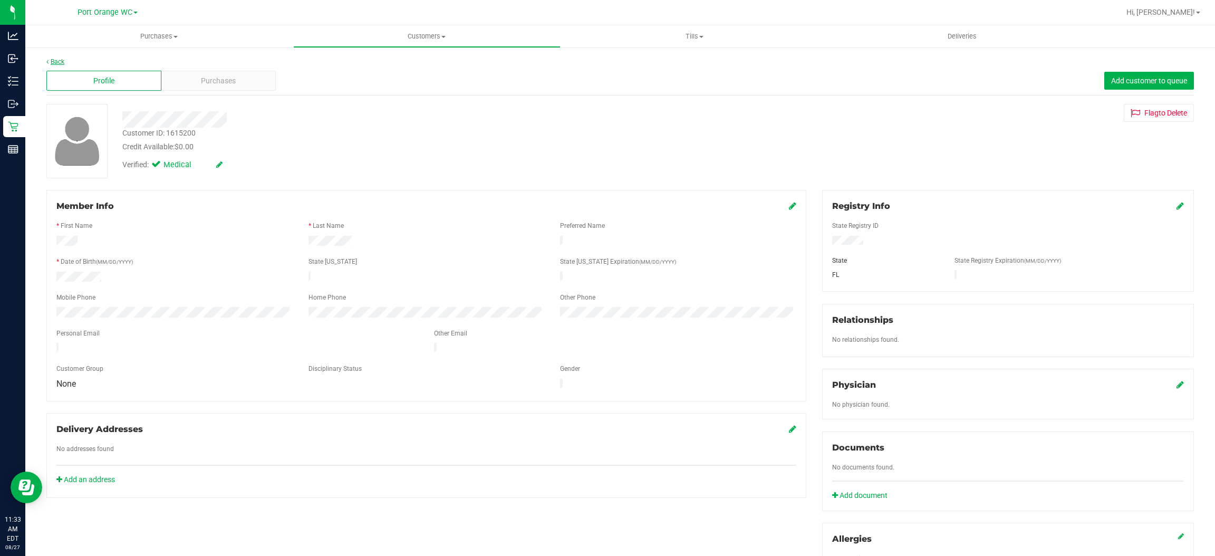
click at [49, 61] on link "Back" at bounding box center [55, 61] width 18 height 7
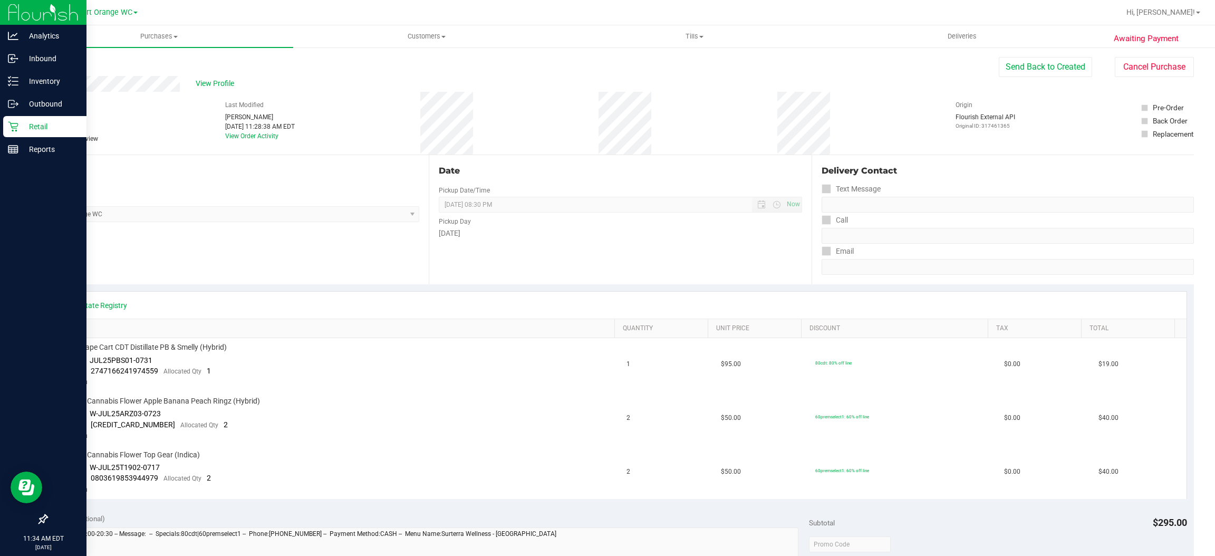
click at [42, 126] on p "Retail" at bounding box center [49, 126] width 63 height 13
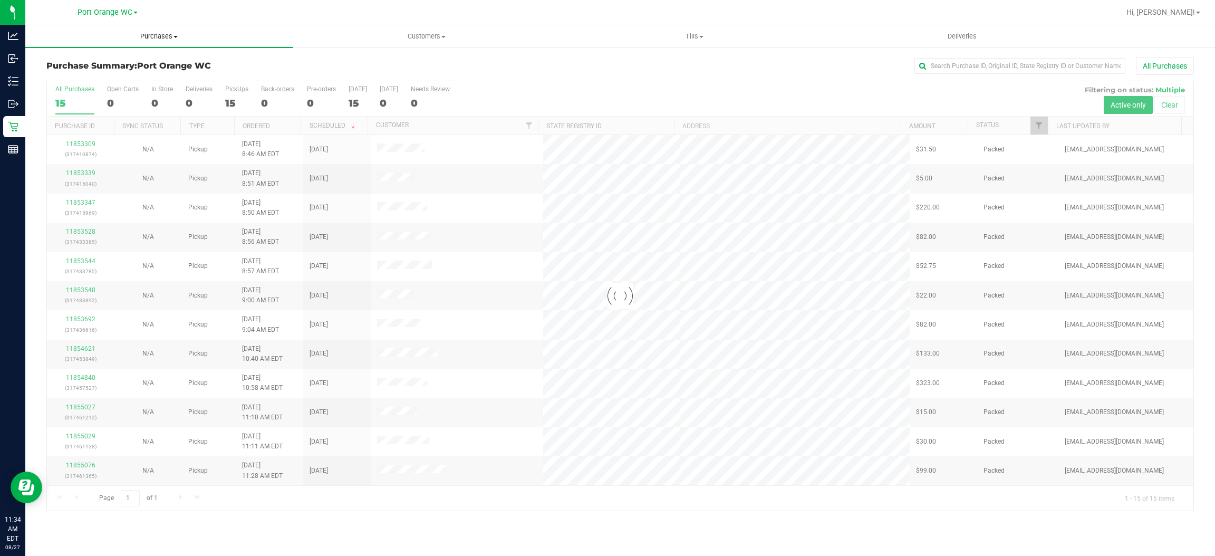
click at [152, 31] on uib-tab-heading "Purchases Summary of purchases Fulfillment All purchases" at bounding box center [159, 36] width 268 height 22
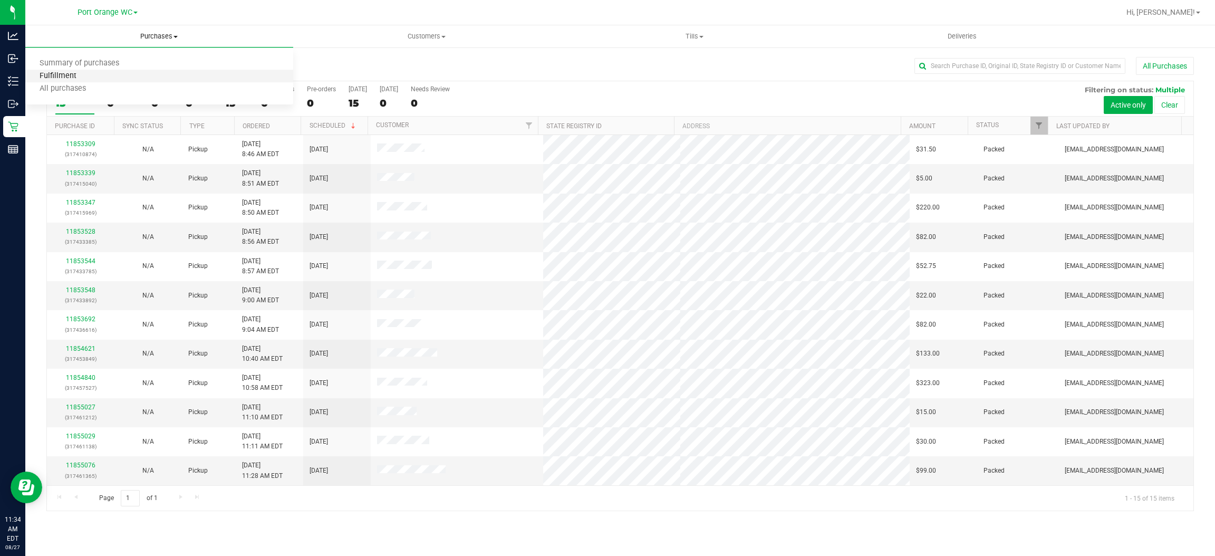
click at [70, 74] on span "Fulfillment" at bounding box center [57, 76] width 65 height 9
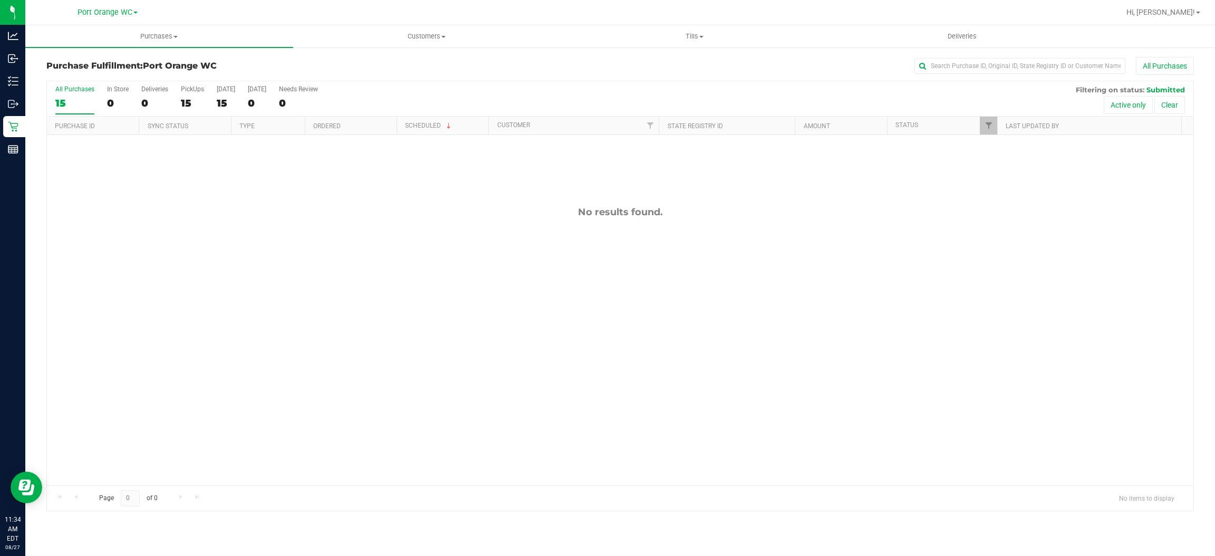
click at [450, 291] on div "No results found." at bounding box center [620, 345] width 1147 height 421
drag, startPoint x: 469, startPoint y: 272, endPoint x: 473, endPoint y: 276, distance: 5.7
click at [473, 276] on div "11855314 (317466064) N/A Pickup [DATE] 11:35 AM EDT 8/27/2025 $36.00 Submitted …" at bounding box center [620, 310] width 1147 height 350
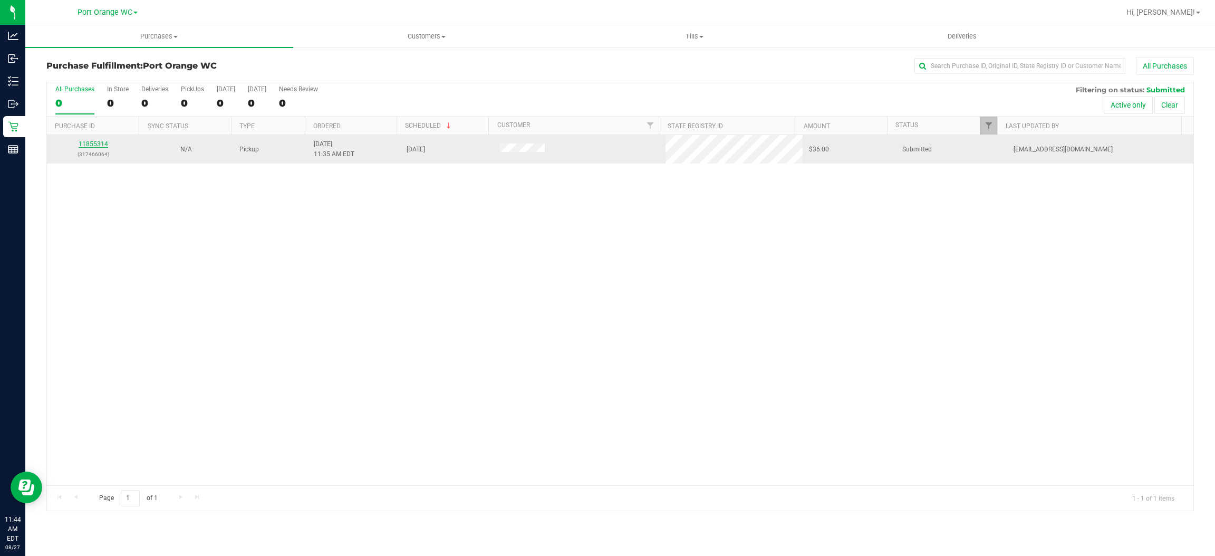
click at [81, 143] on link "11855314" at bounding box center [94, 143] width 30 height 7
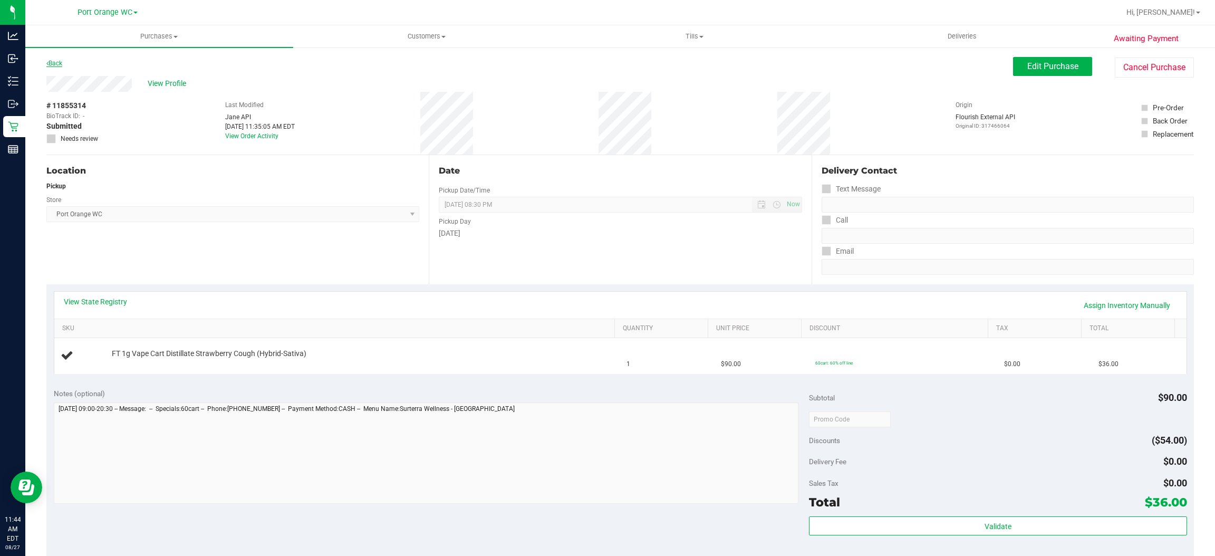
click at [54, 65] on link "Back" at bounding box center [54, 63] width 16 height 7
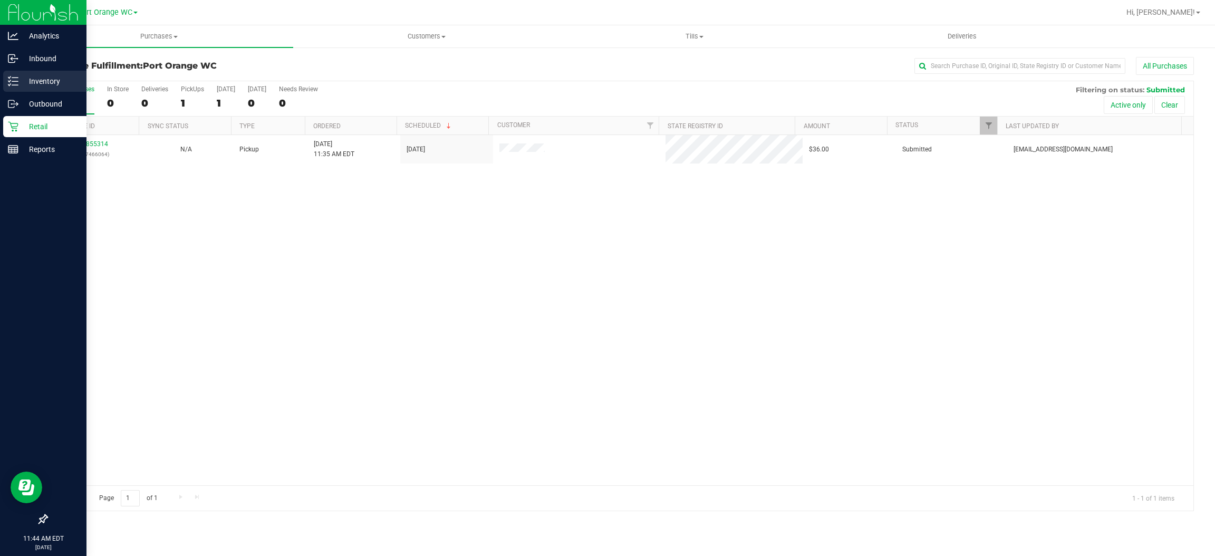
click at [54, 79] on p "Inventory" at bounding box center [49, 81] width 63 height 13
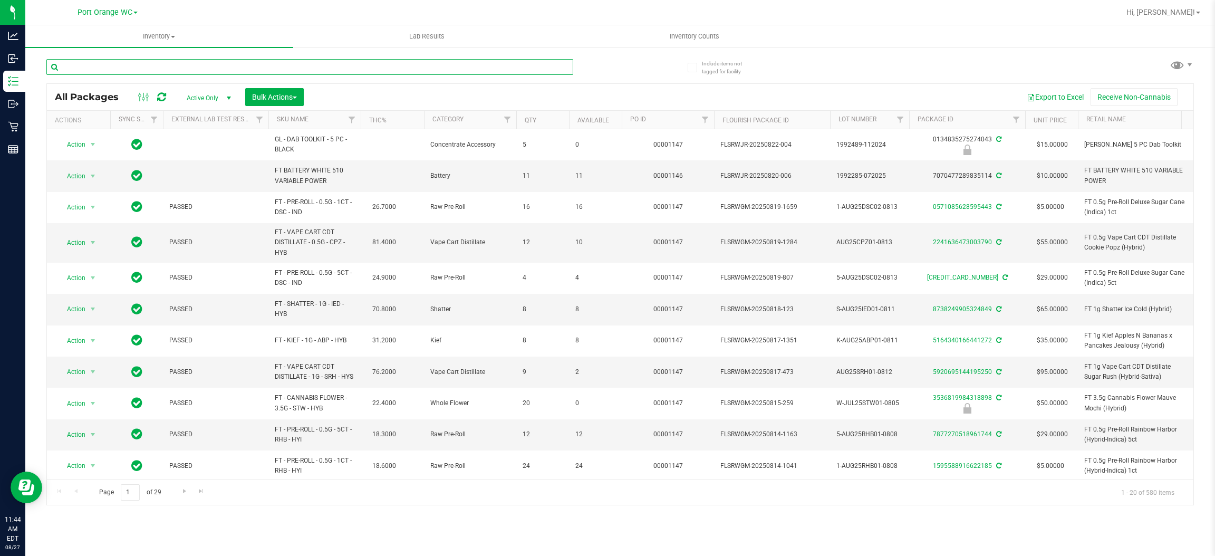
click at [158, 64] on input "text" at bounding box center [309, 67] width 527 height 16
type input "2069987620798394"
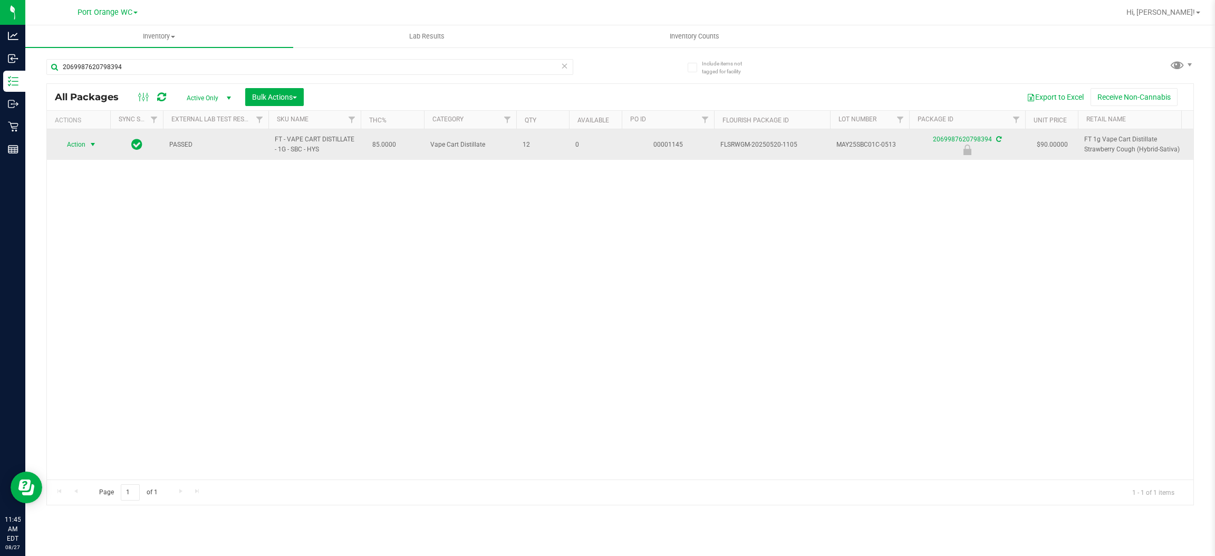
click at [84, 139] on span "Action" at bounding box center [71, 144] width 28 height 15
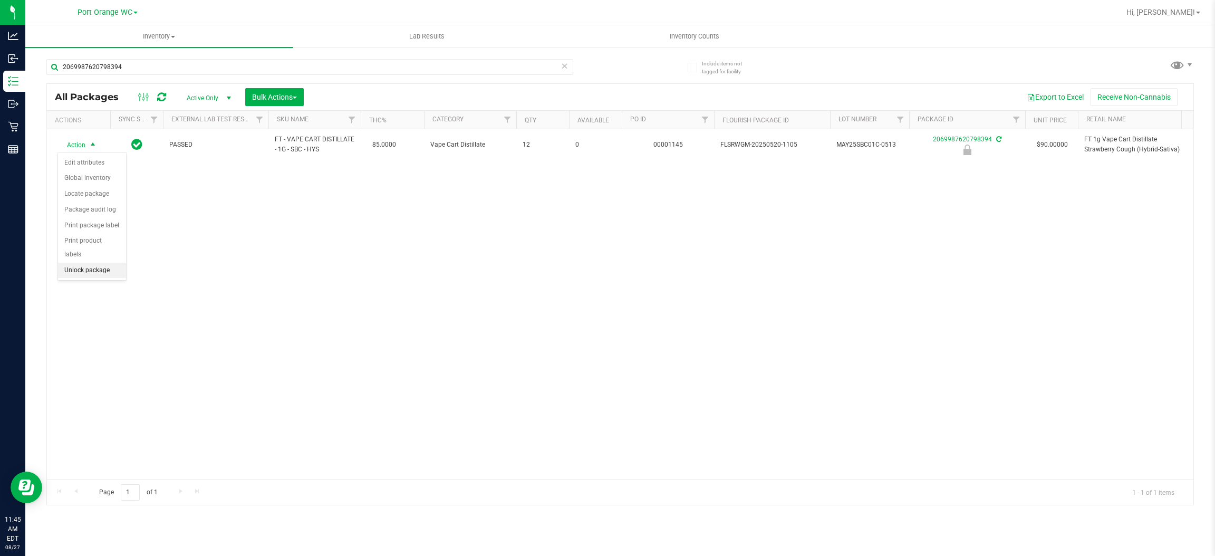
click at [90, 263] on li "Unlock package" at bounding box center [92, 271] width 68 height 16
